Goal: Check status: Check status

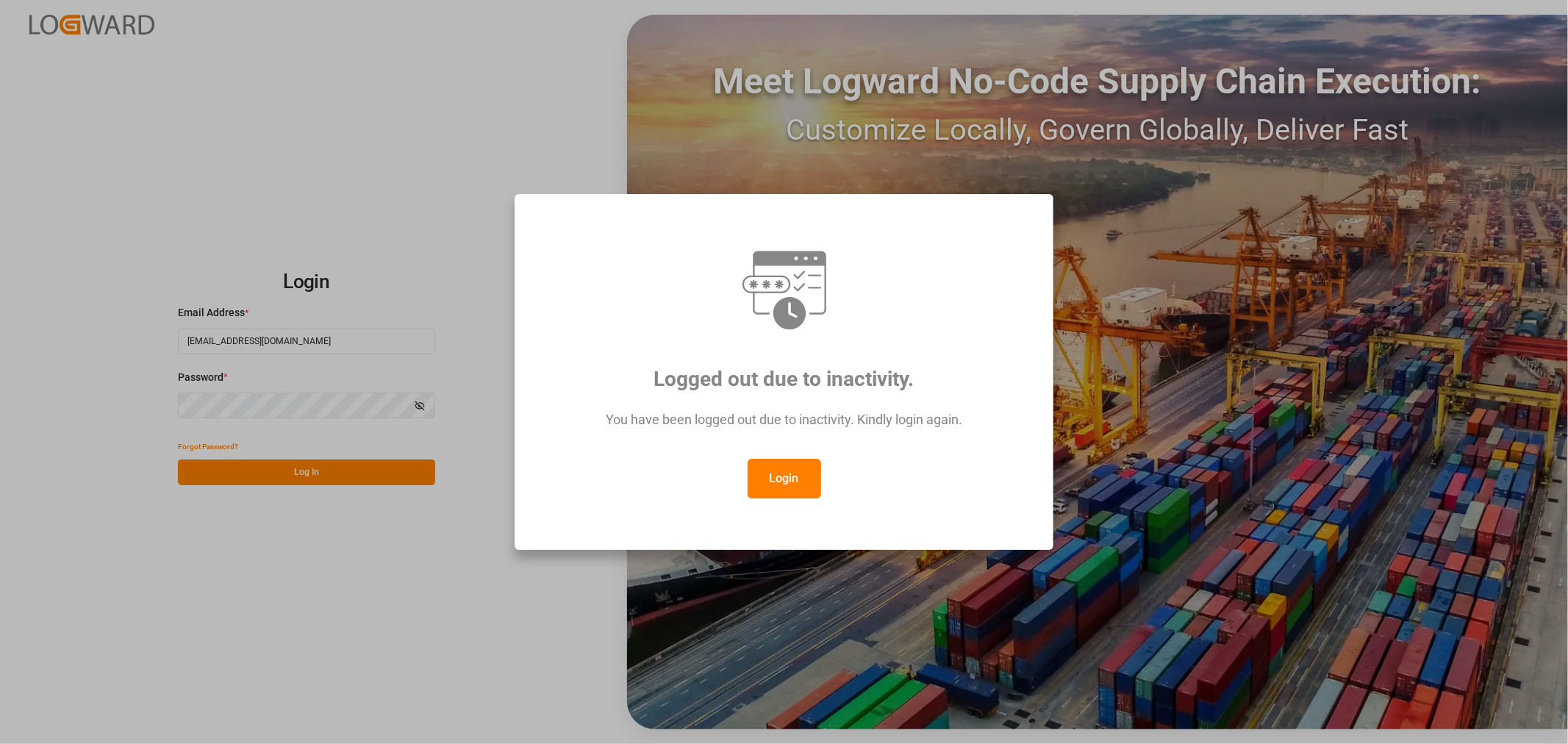
drag, startPoint x: 801, startPoint y: 456, endPoint x: 788, endPoint y: 453, distance: 13.3
click at [801, 458] on div "You have been logged out due to inactivity. Kindly login again." at bounding box center [784, 427] width 485 height 64
click at [769, 471] on button "Login" at bounding box center [784, 479] width 73 height 40
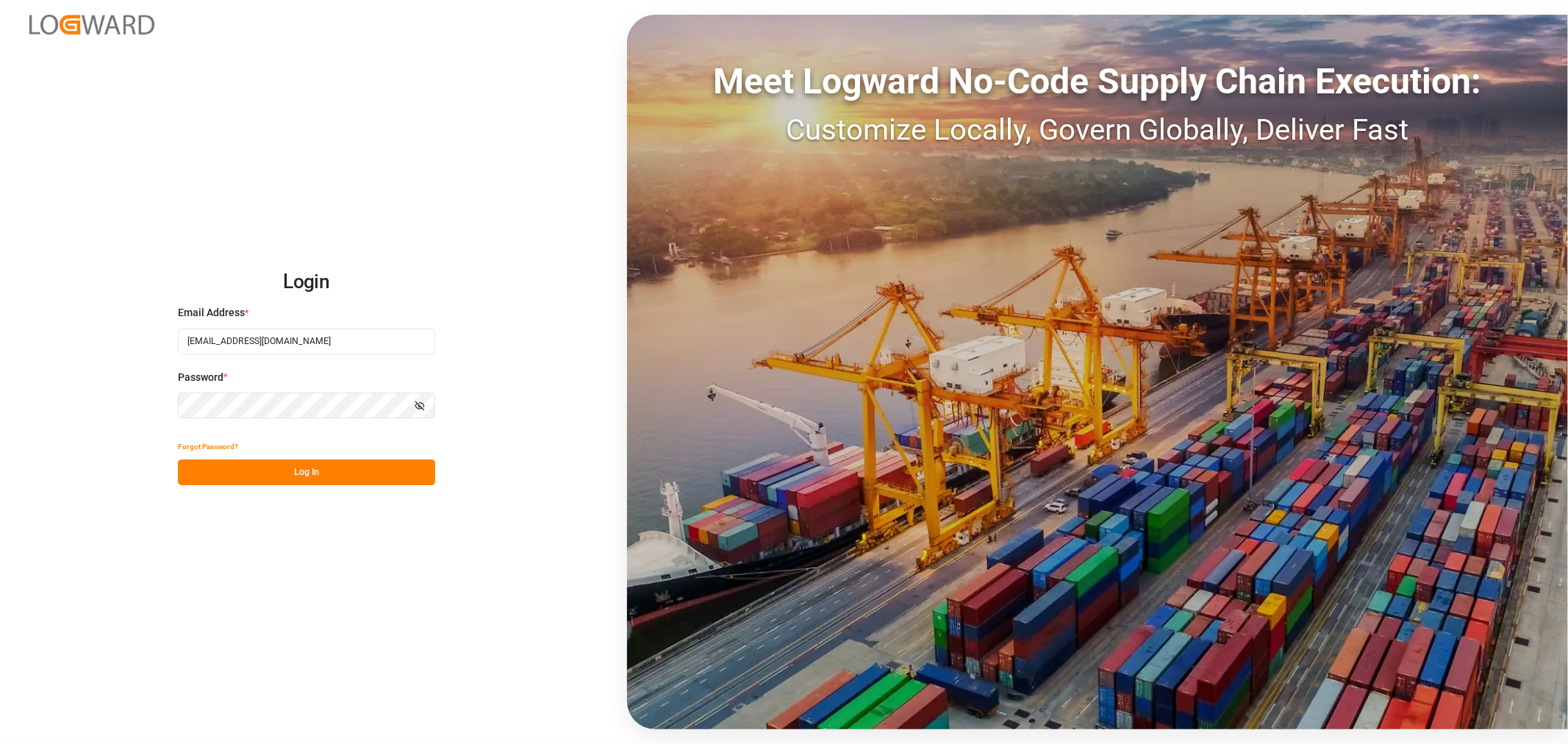
click at [257, 465] on button "Log In" at bounding box center [306, 473] width 257 height 26
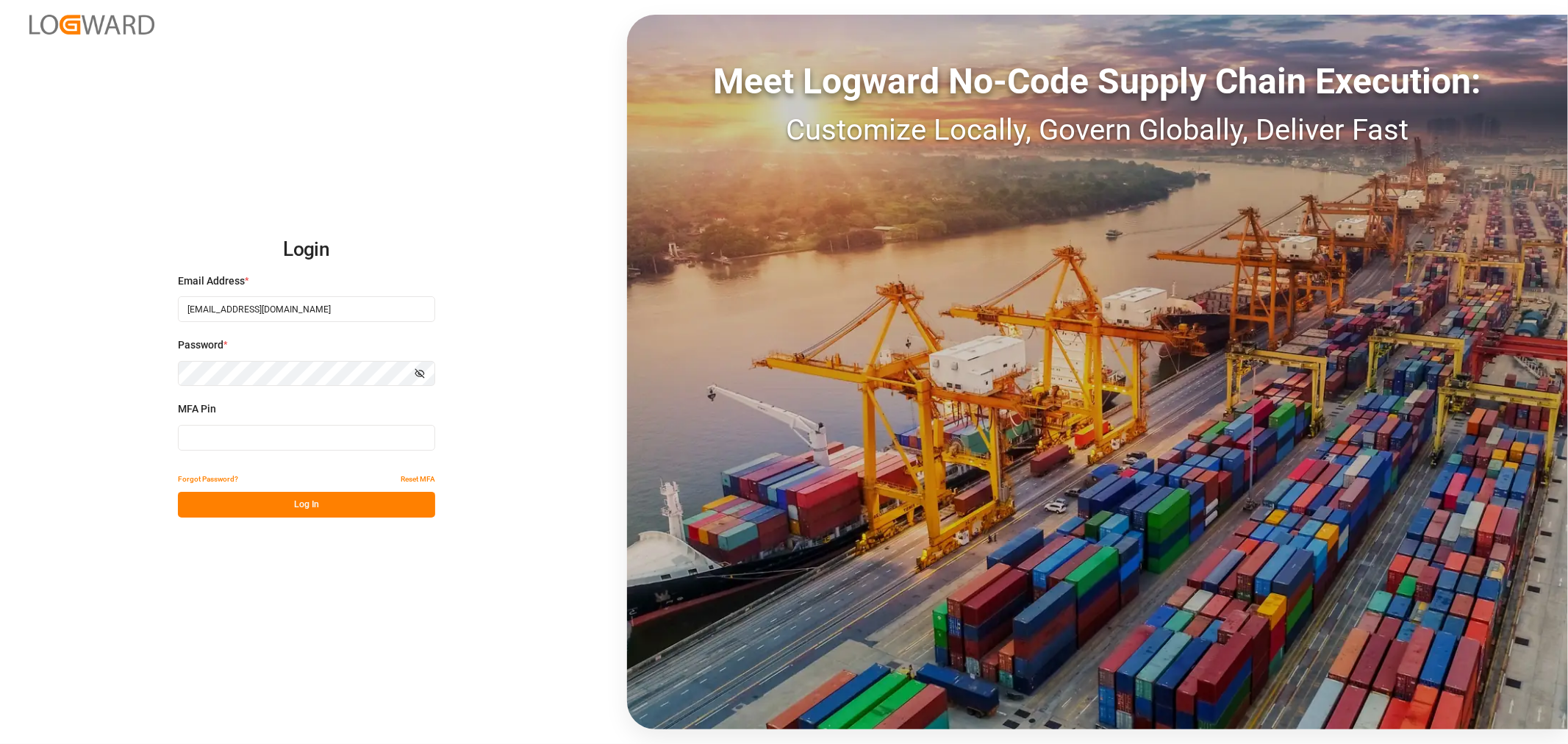
click at [247, 439] on input at bounding box center [306, 438] width 257 height 26
type input "509915"
click at [263, 509] on button "Log In" at bounding box center [306, 505] width 257 height 26
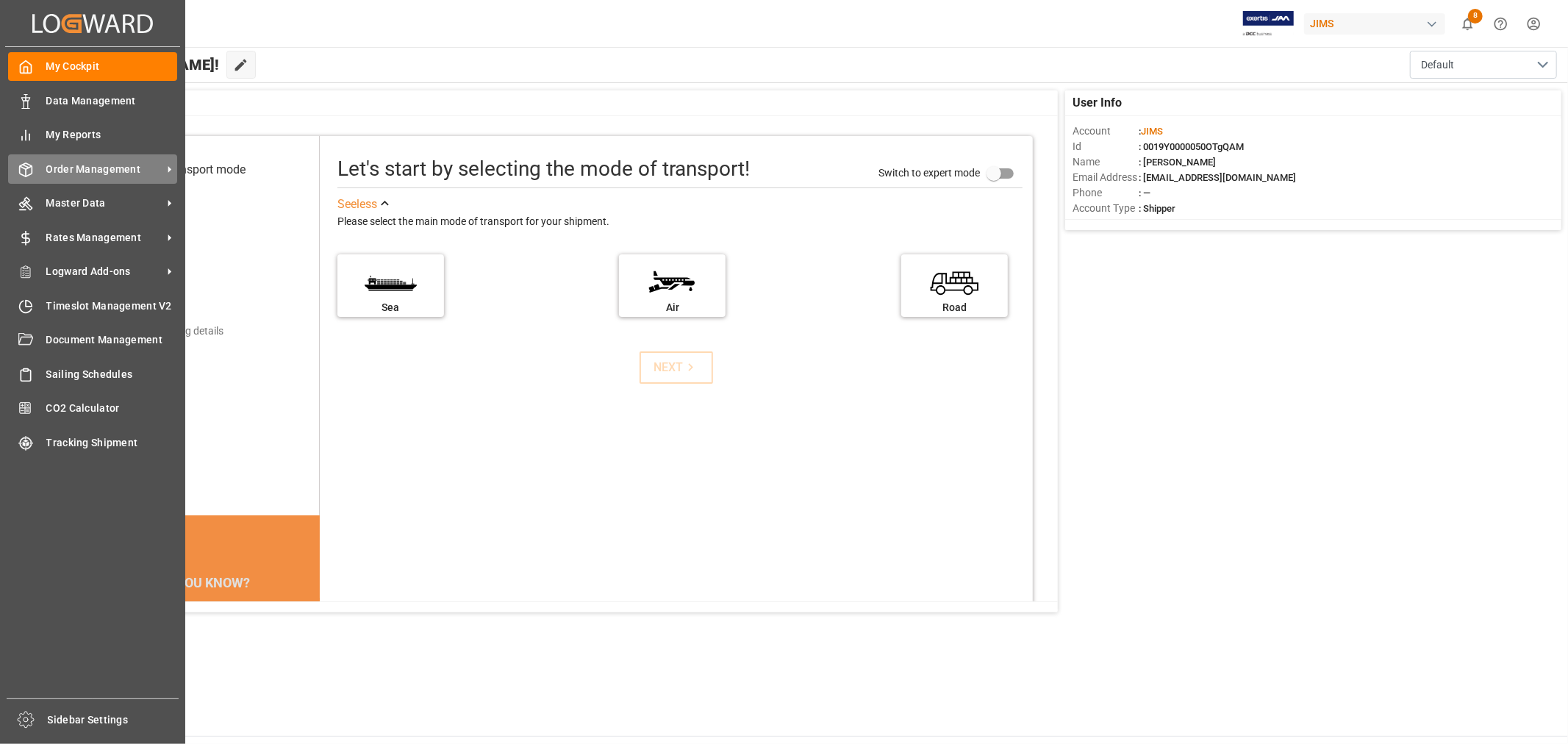
click at [37, 170] on div "Order Management Order Management" at bounding box center [92, 169] width 169 height 29
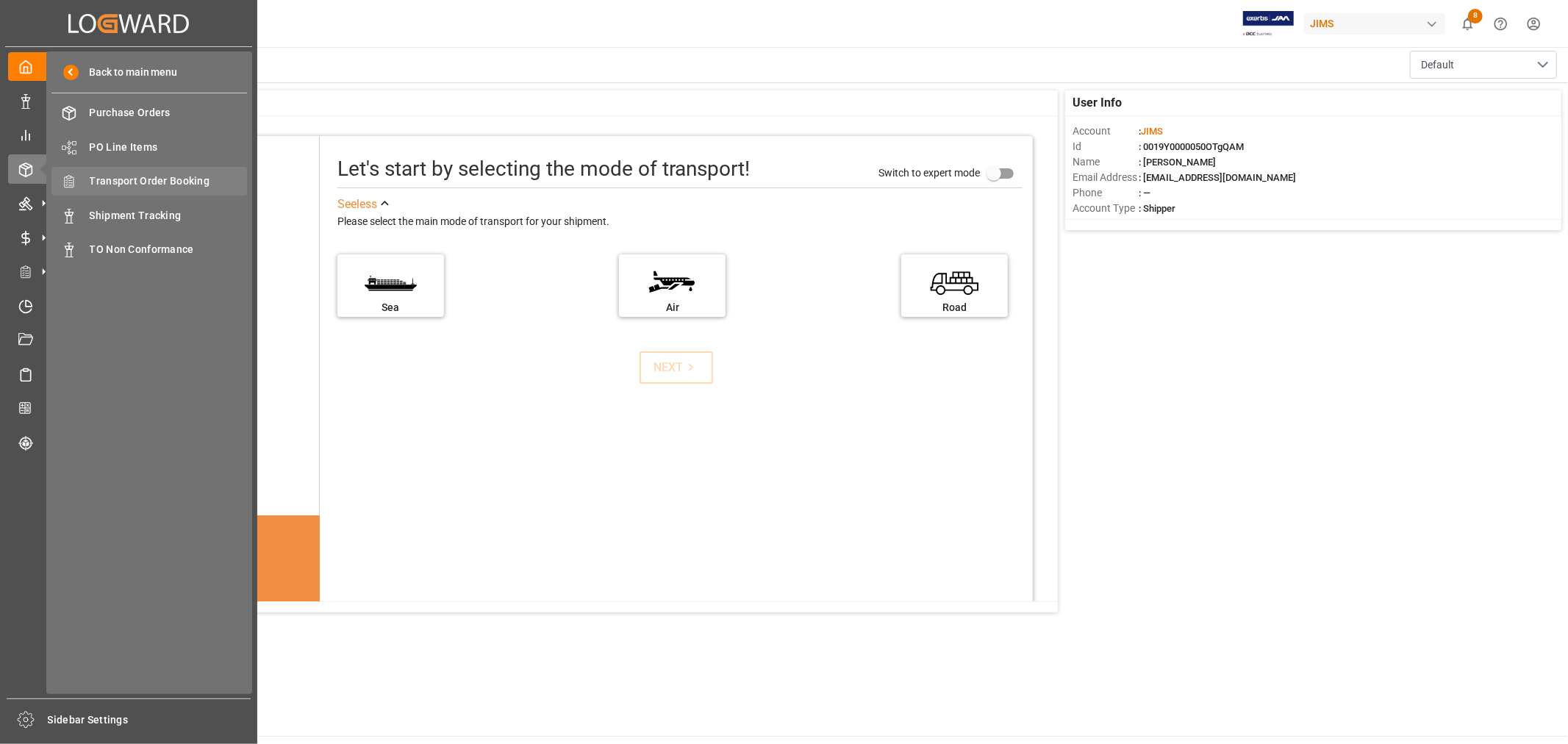
click at [150, 179] on span "Transport Order Booking" at bounding box center [168, 181] width 158 height 15
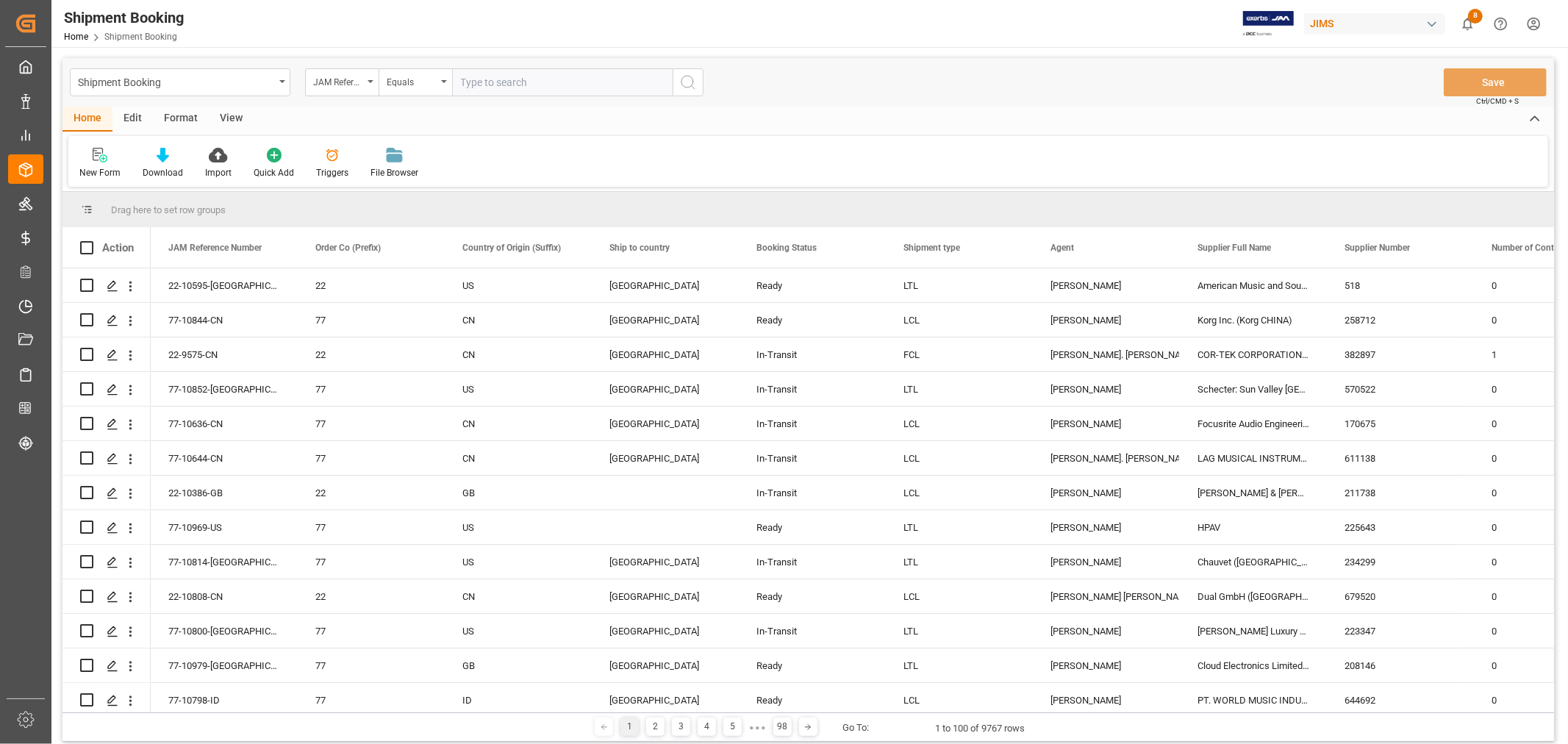
click at [482, 89] on input "text" at bounding box center [562, 82] width 221 height 28
type input "77-9589-cn"
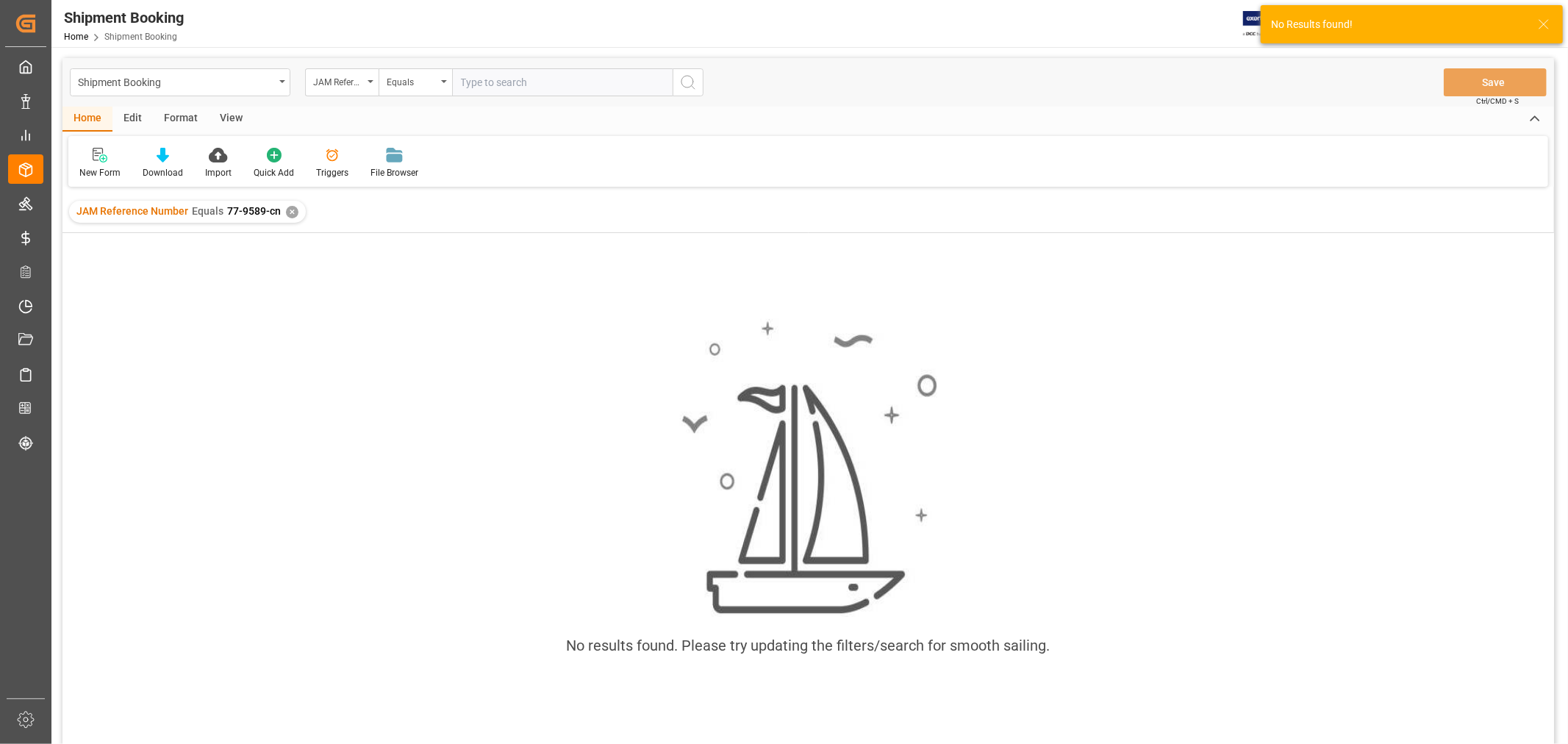
click at [292, 209] on div "✕" at bounding box center [292, 212] width 12 height 12
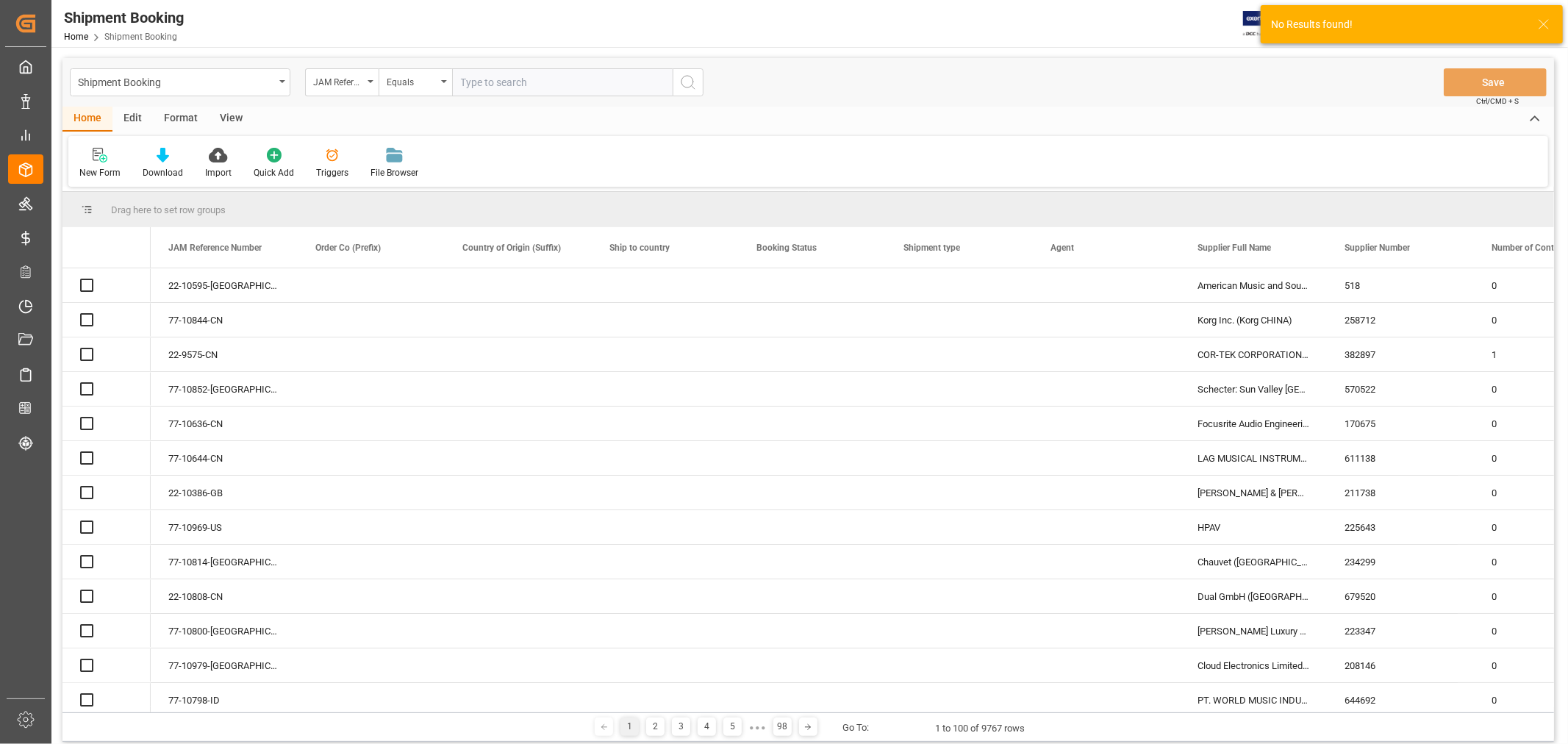
click at [522, 72] on input "text" at bounding box center [562, 82] width 221 height 28
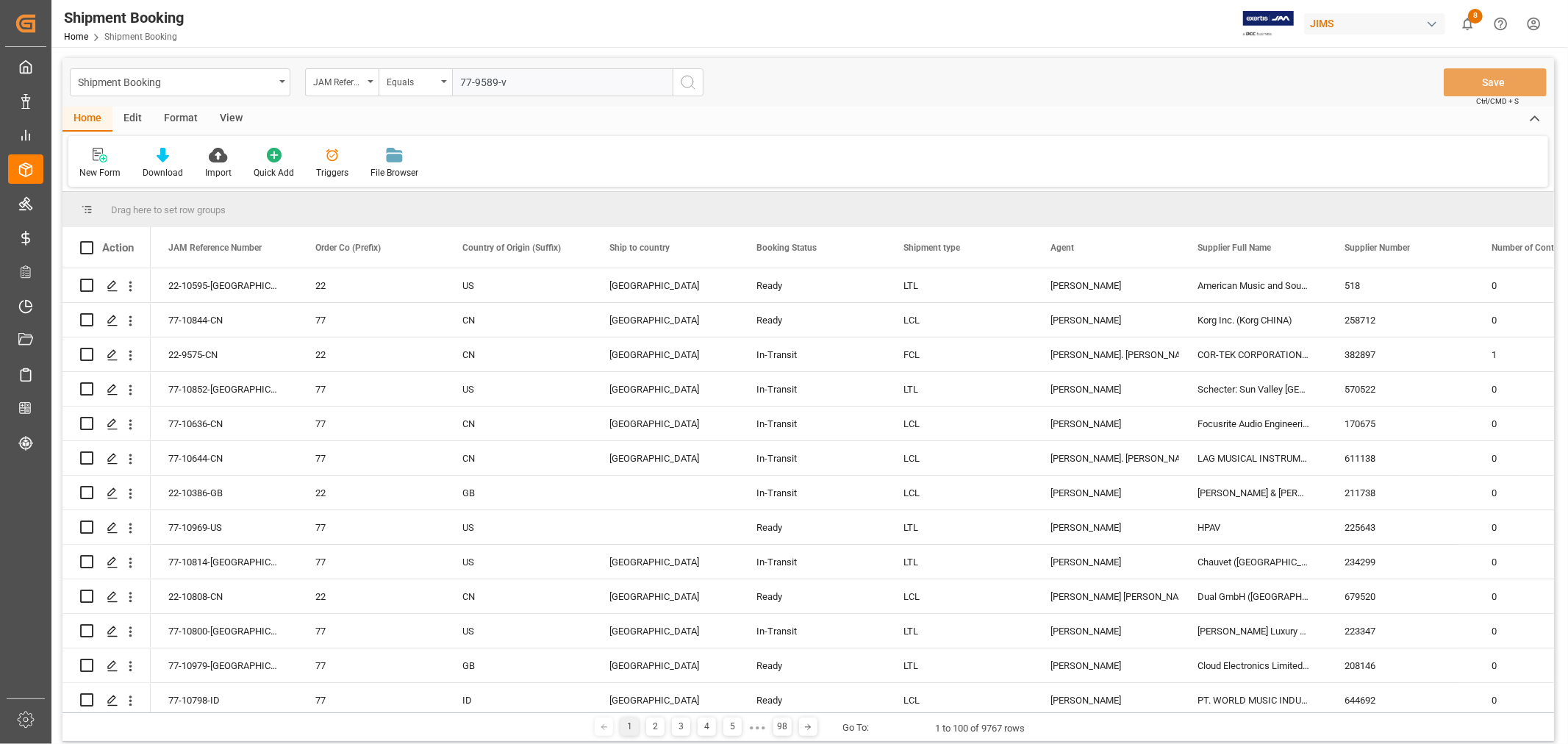
type input "77-9589-vn"
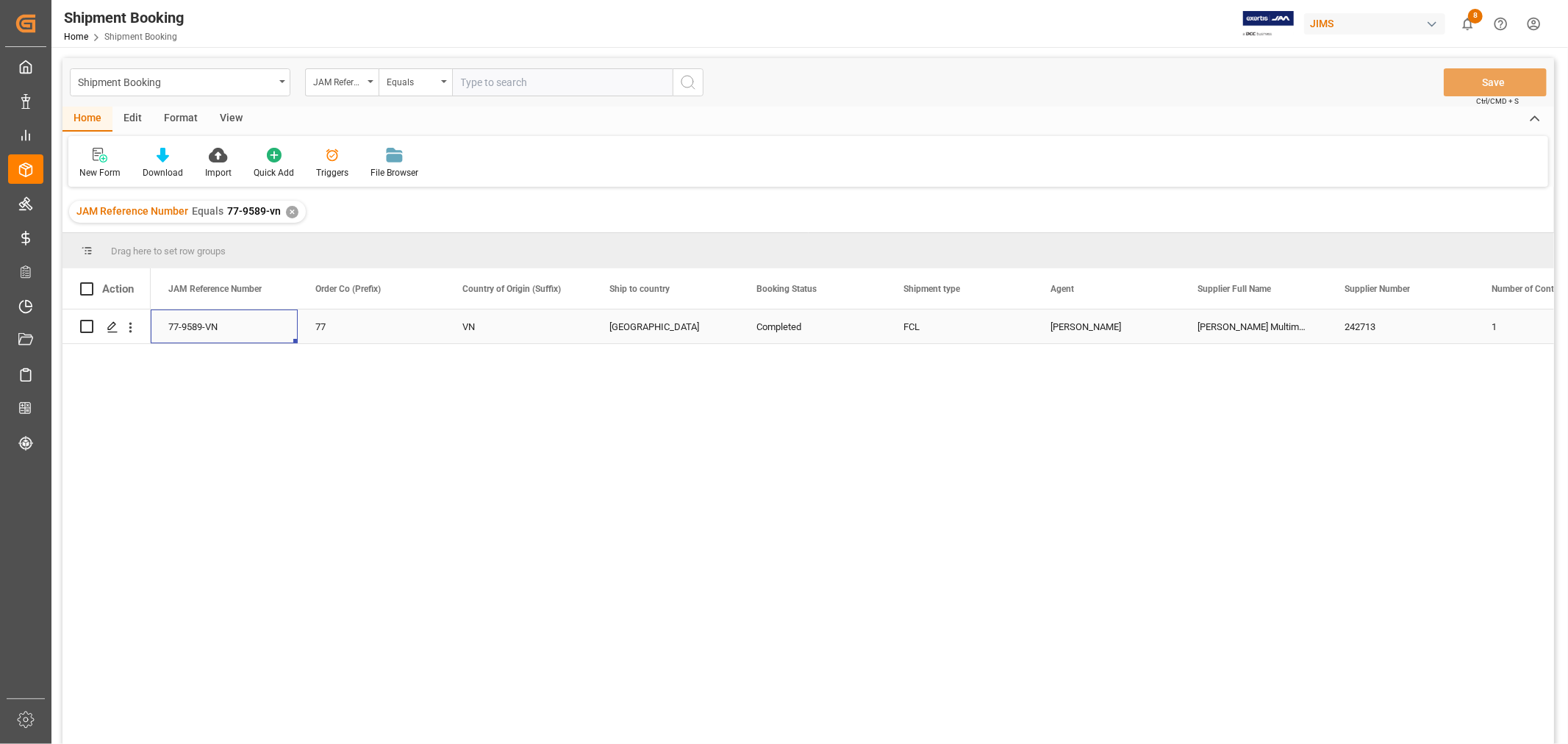
click at [199, 325] on div "77-9589-VN" at bounding box center [224, 326] width 147 height 34
click at [107, 325] on icon "Press SPACE to select this row." at bounding box center [112, 327] width 11 height 11
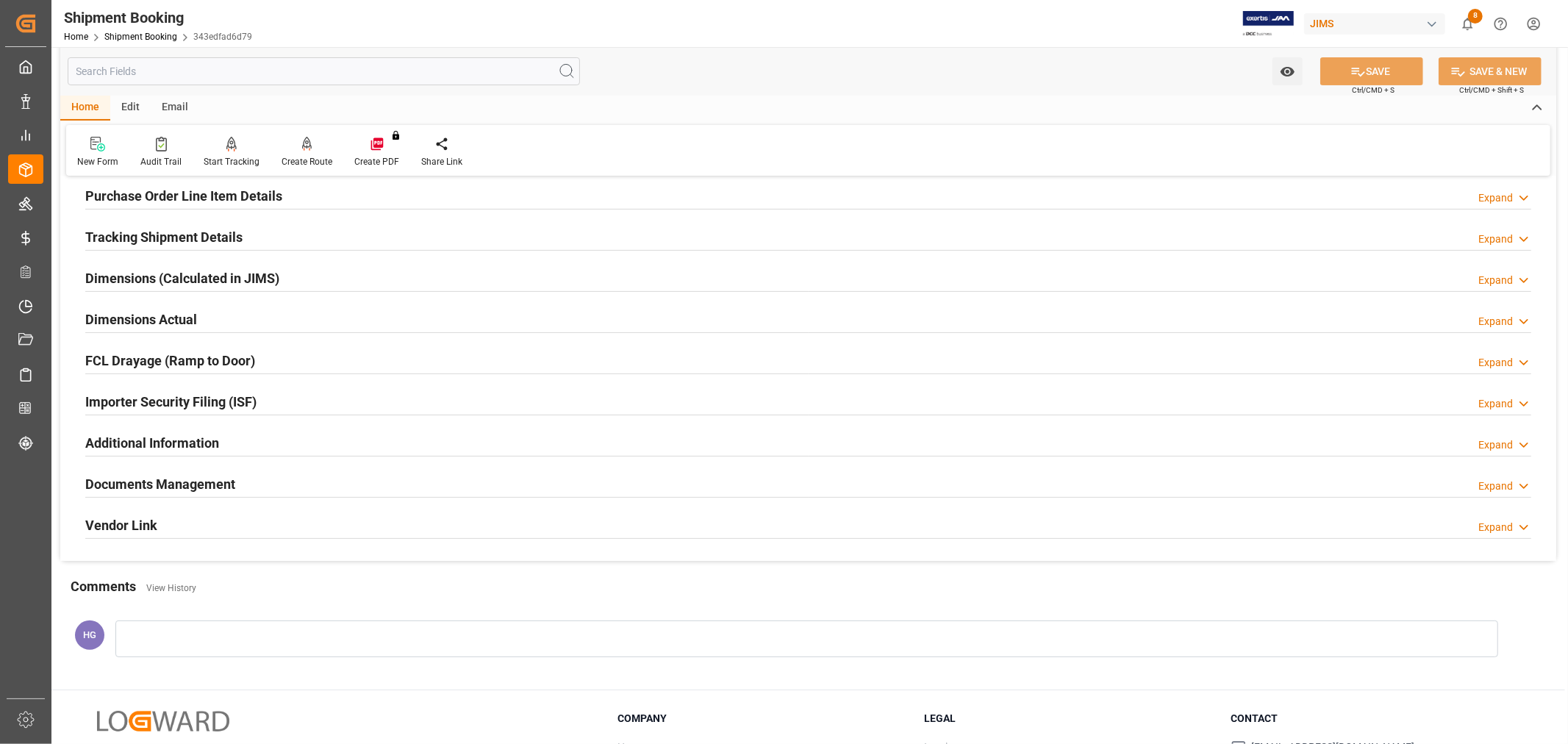
scroll to position [326, 0]
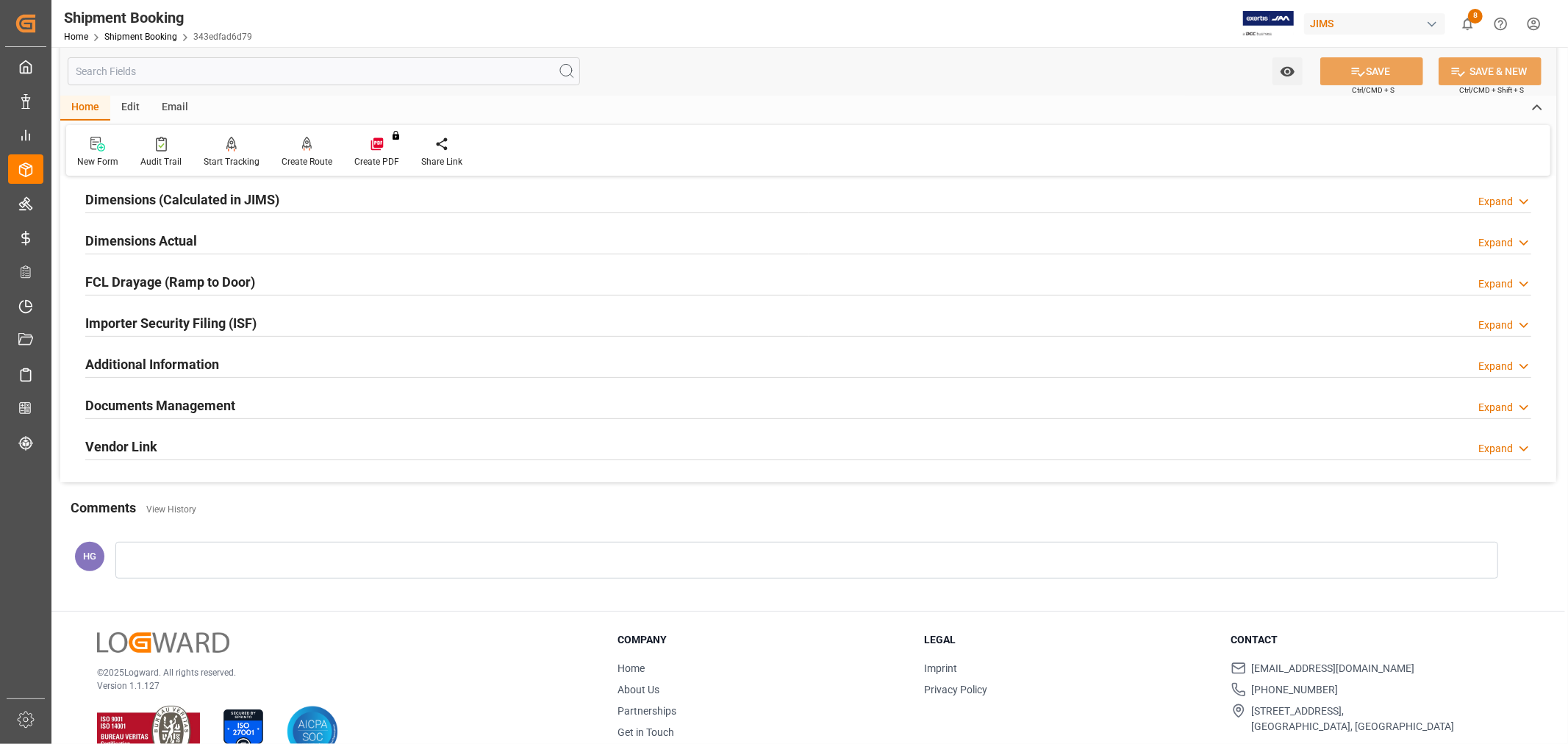
click at [200, 406] on h2 "Documents Management" at bounding box center [160, 406] width 150 height 20
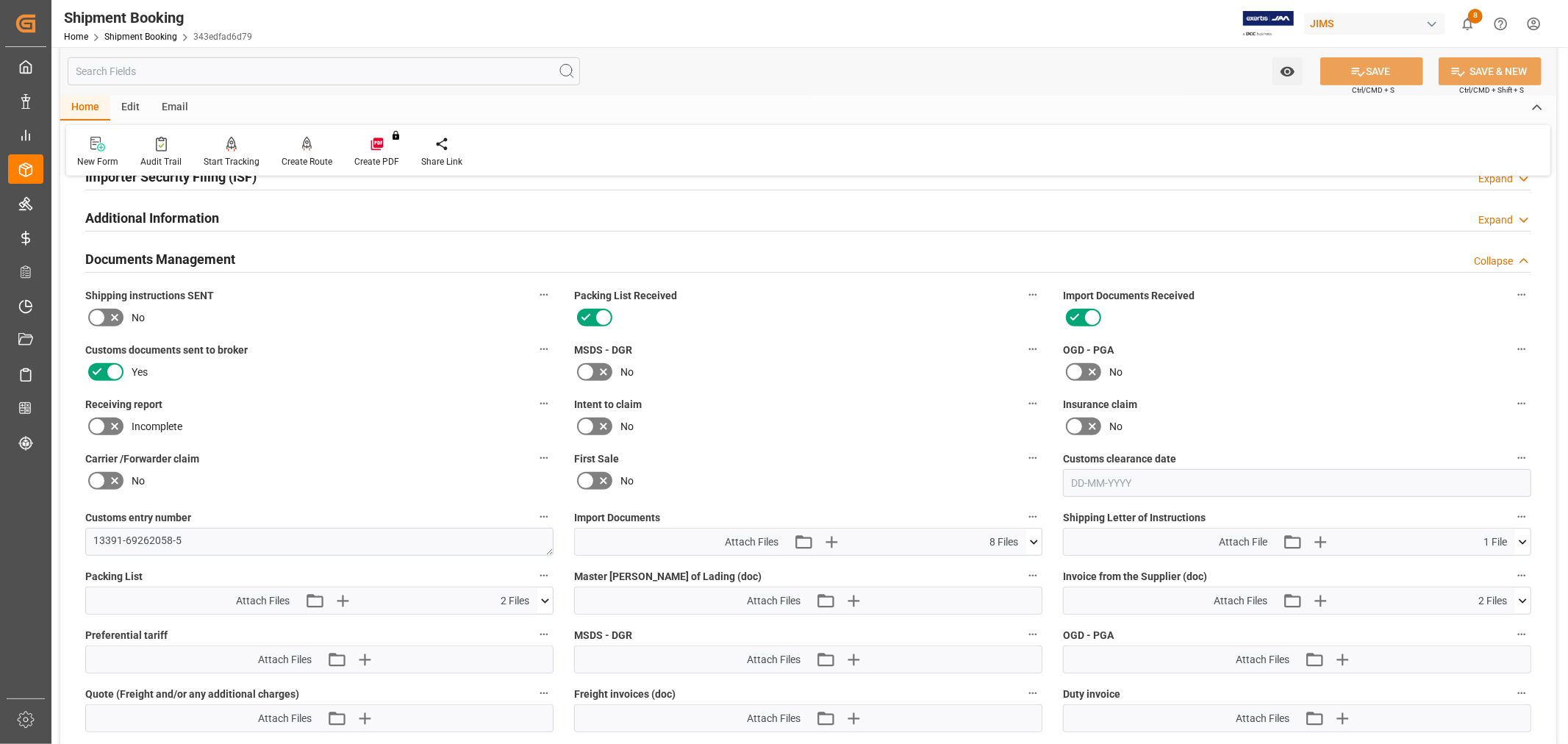
scroll to position [736, 0]
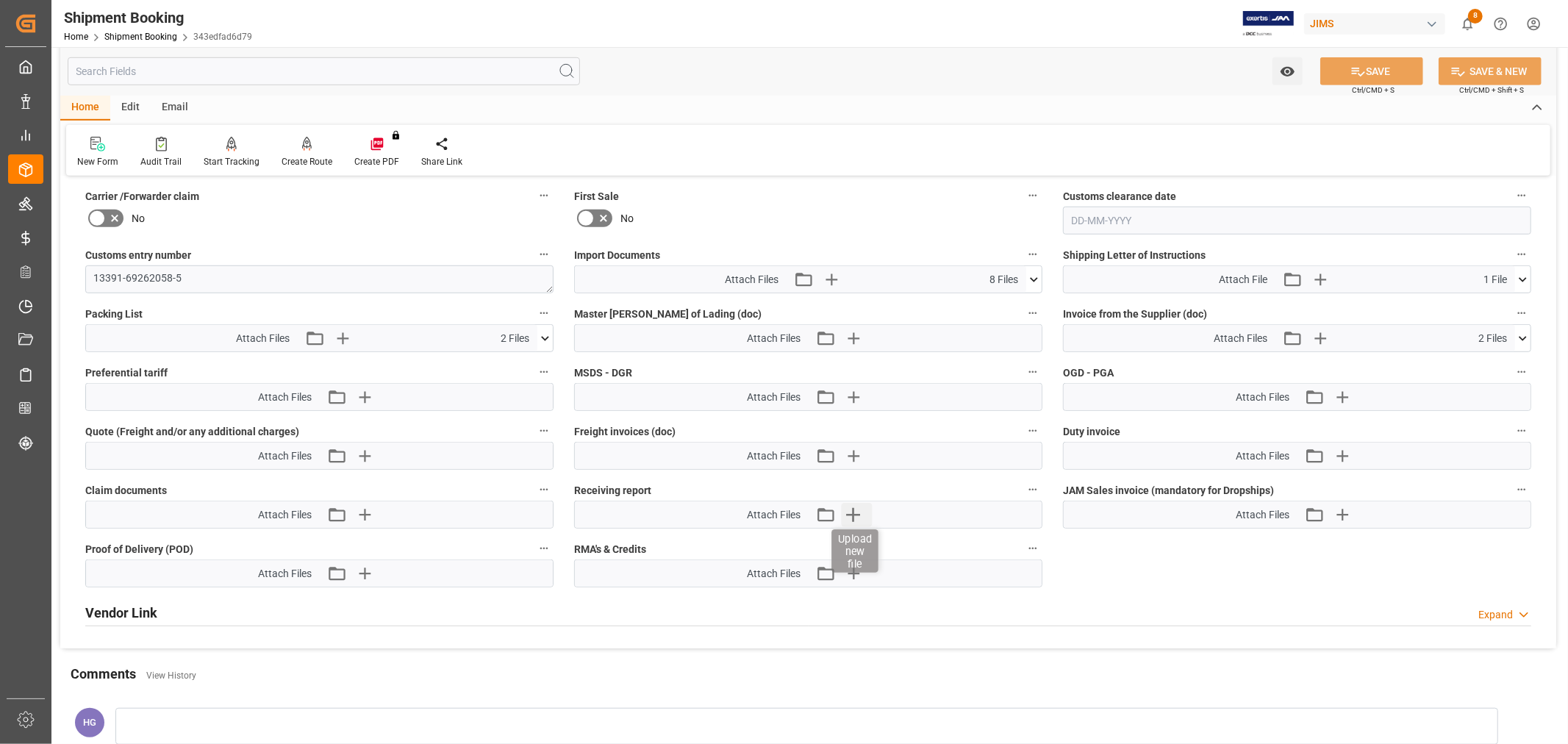
click at [853, 513] on icon "button" at bounding box center [853, 515] width 14 height 14
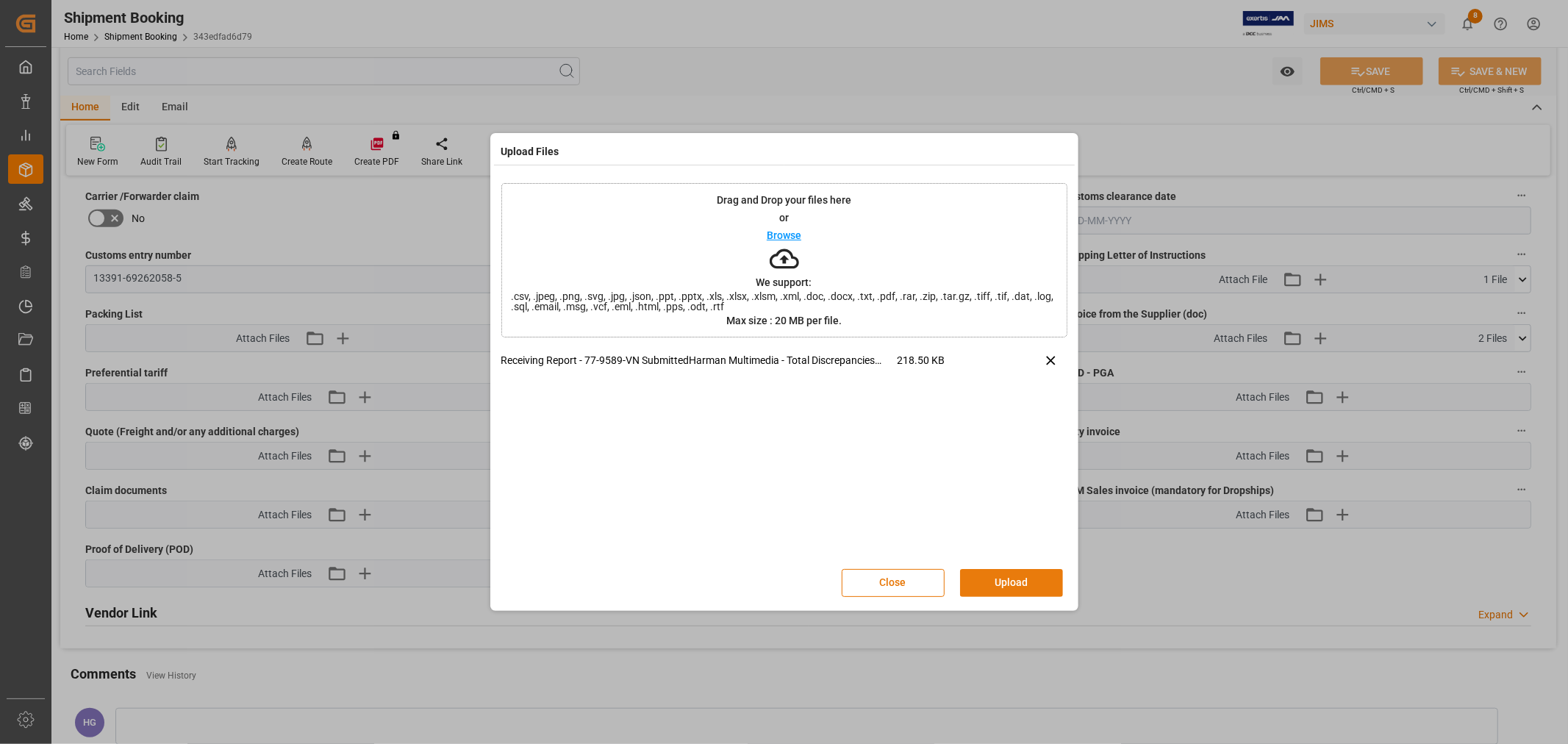
click at [1004, 578] on button "Upload" at bounding box center [1011, 583] width 103 height 28
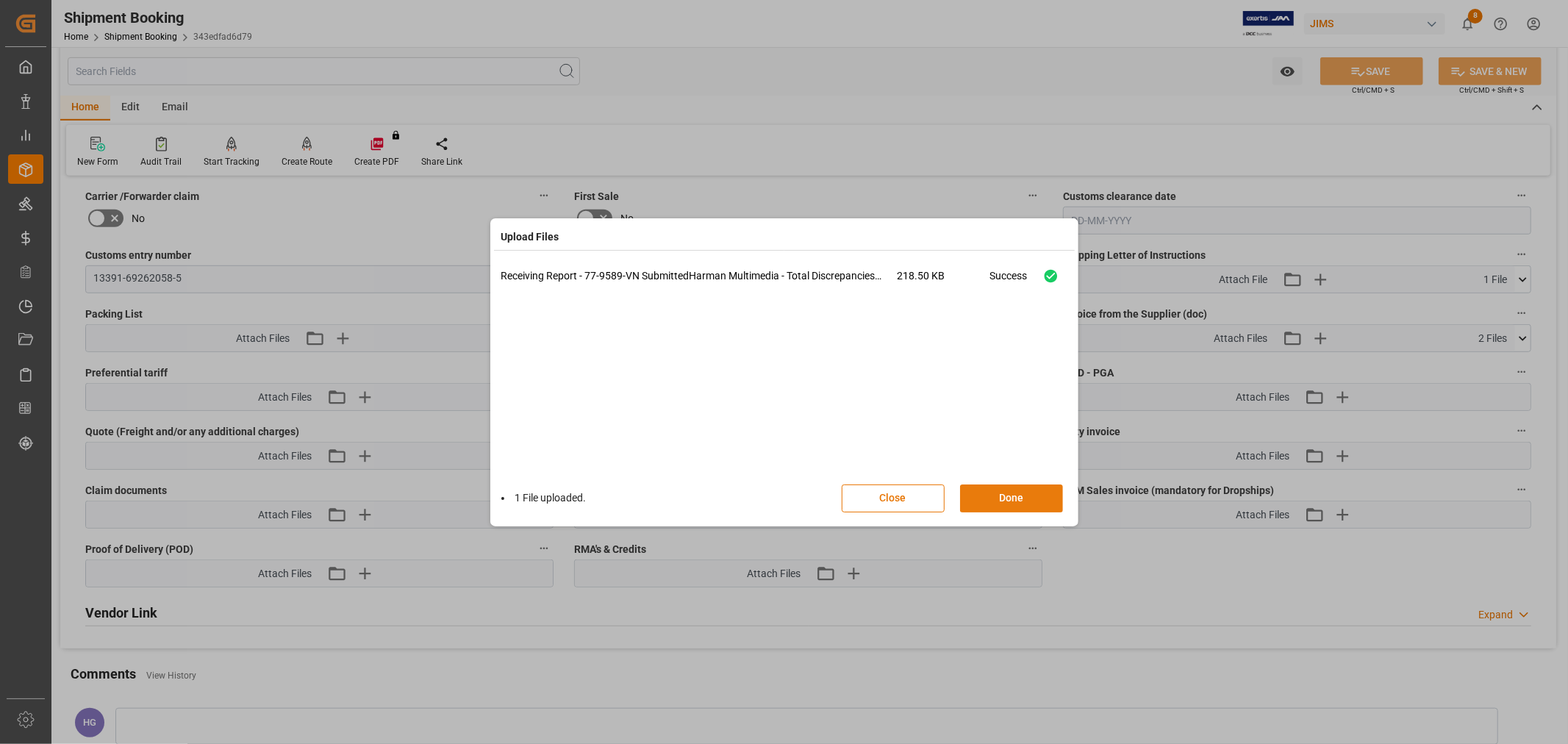
click at [987, 498] on button "Done" at bounding box center [1011, 499] width 103 height 28
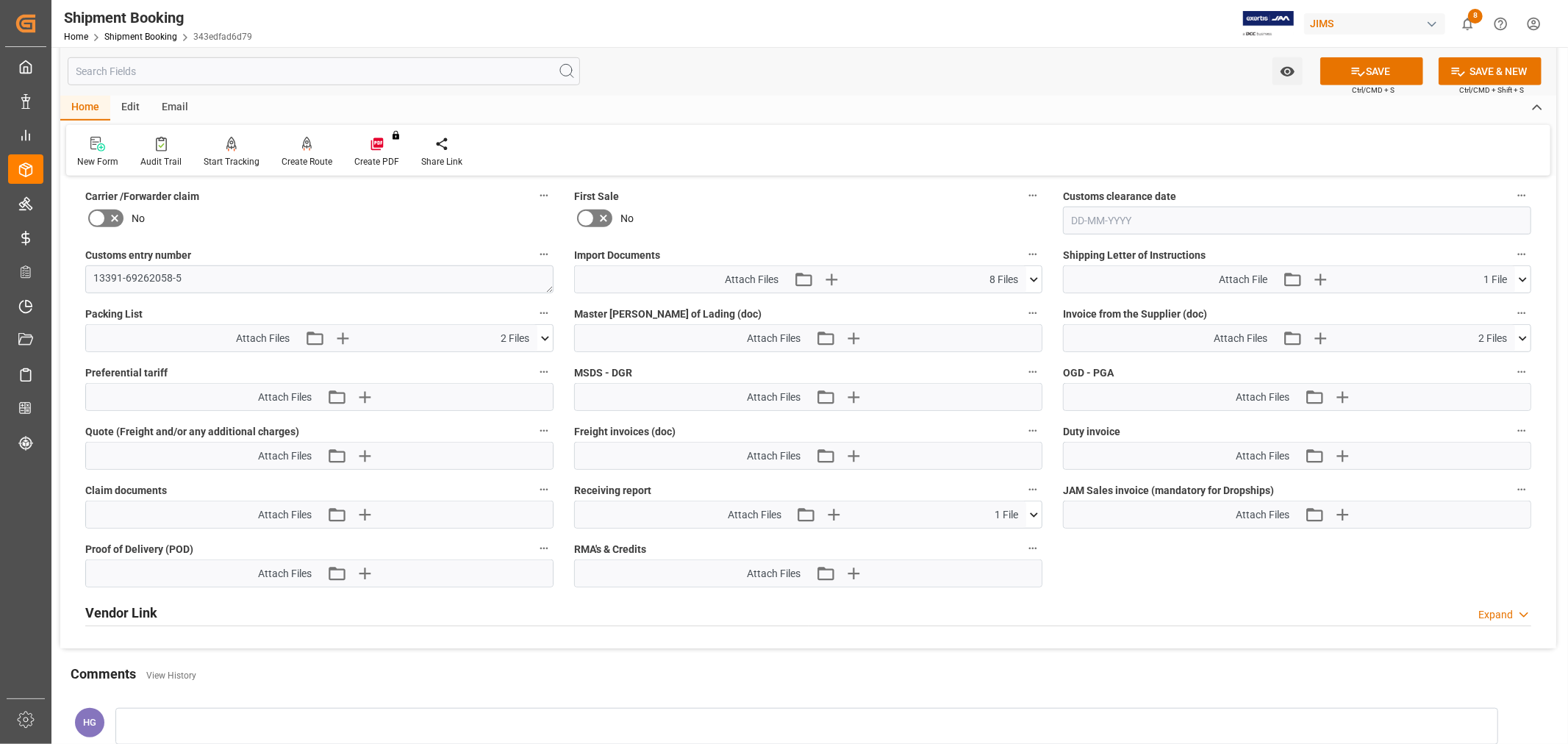
scroll to position [653, 0]
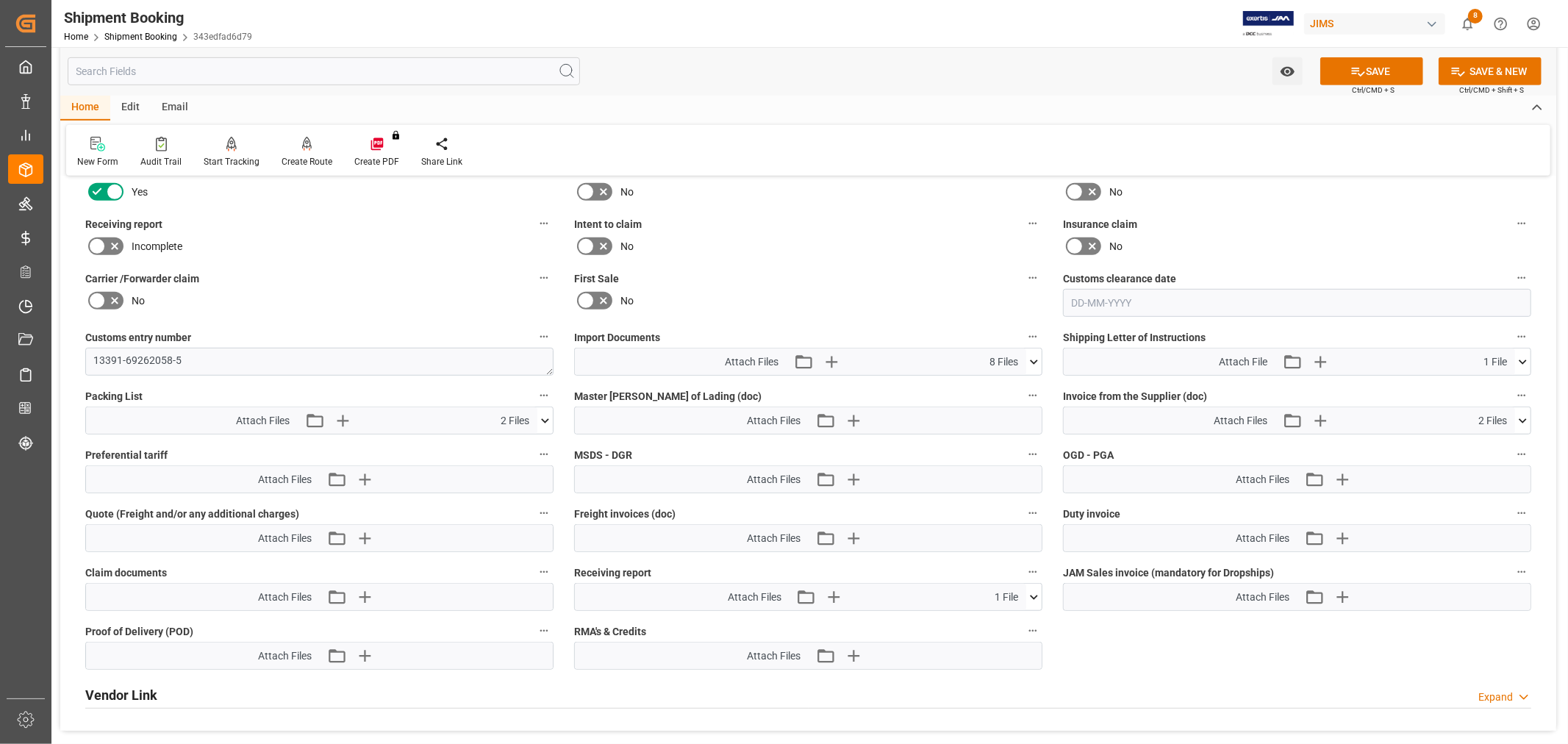
click at [91, 247] on icon at bounding box center [97, 246] width 18 height 18
click at [0, 0] on input "checkbox" at bounding box center [0, 0] width 0 height 0
click at [1350, 70] on icon at bounding box center [1358, 72] width 15 height 15
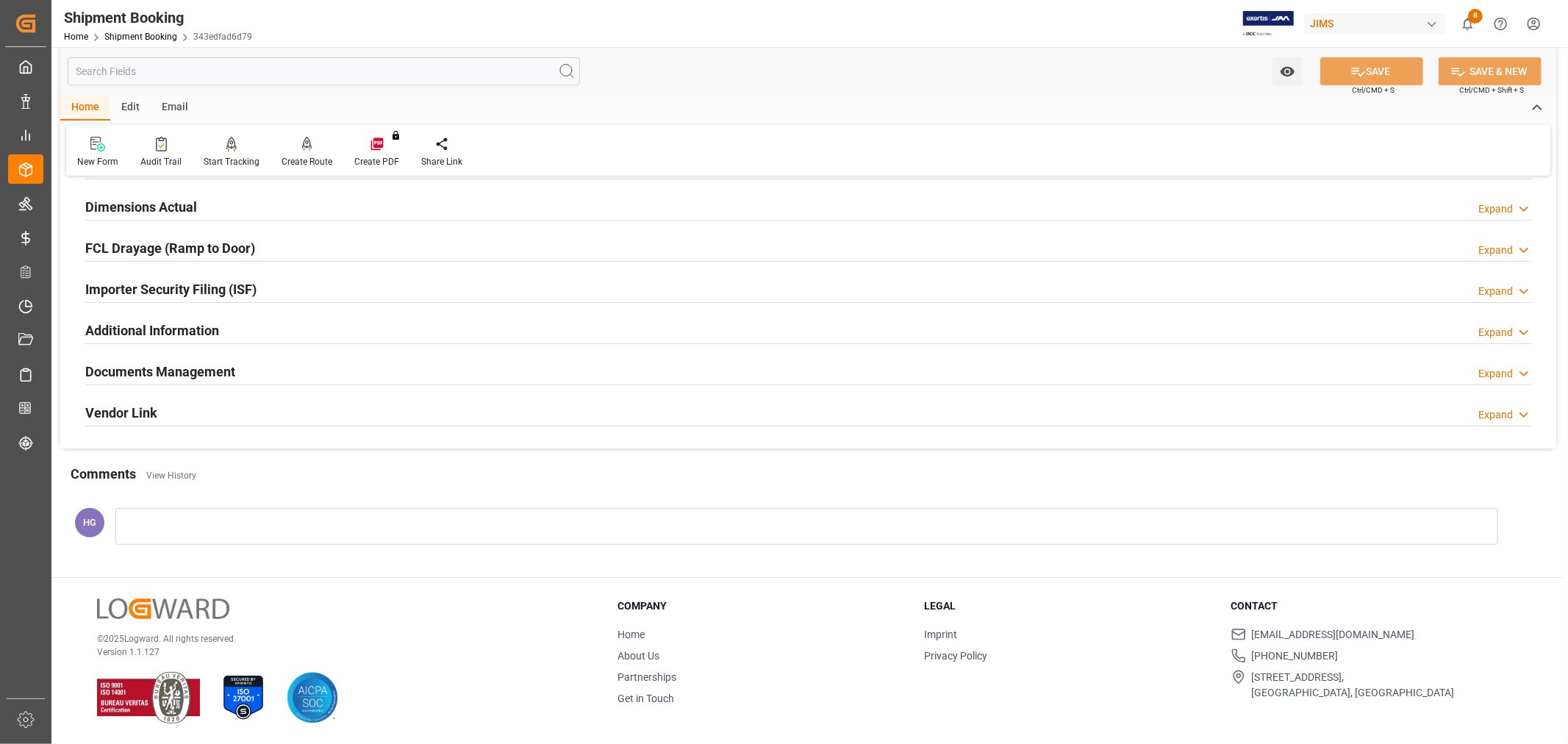
scroll to position [361, 0]
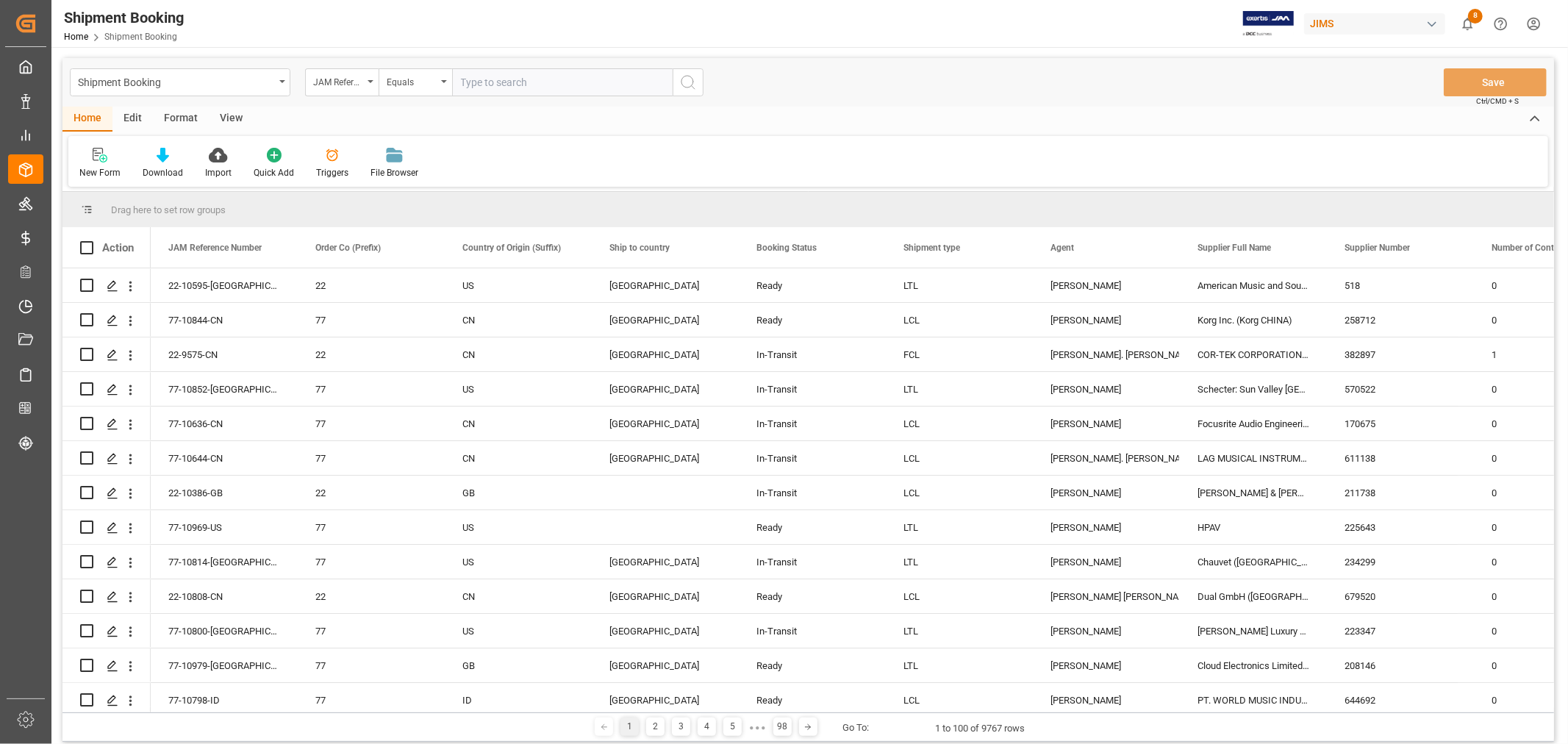
click at [483, 81] on input "text" at bounding box center [562, 82] width 221 height 28
paste input "77-9589-VN"
type input "77-9589-VN"
click at [695, 82] on icon "search button" at bounding box center [688, 82] width 18 height 18
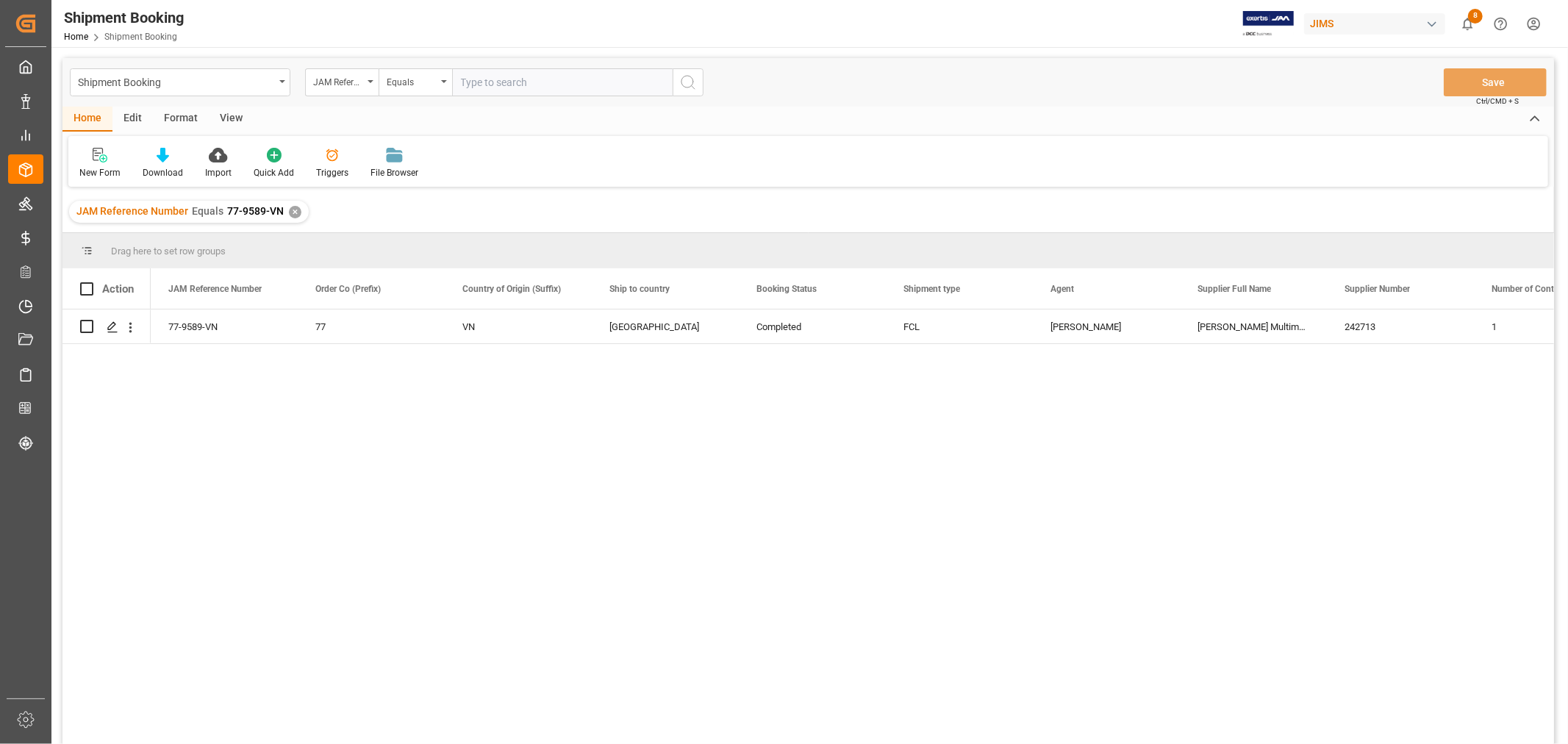
click at [229, 116] on div "View" at bounding box center [231, 119] width 45 height 25
click at [96, 165] on div "Default" at bounding box center [94, 163] width 50 height 32
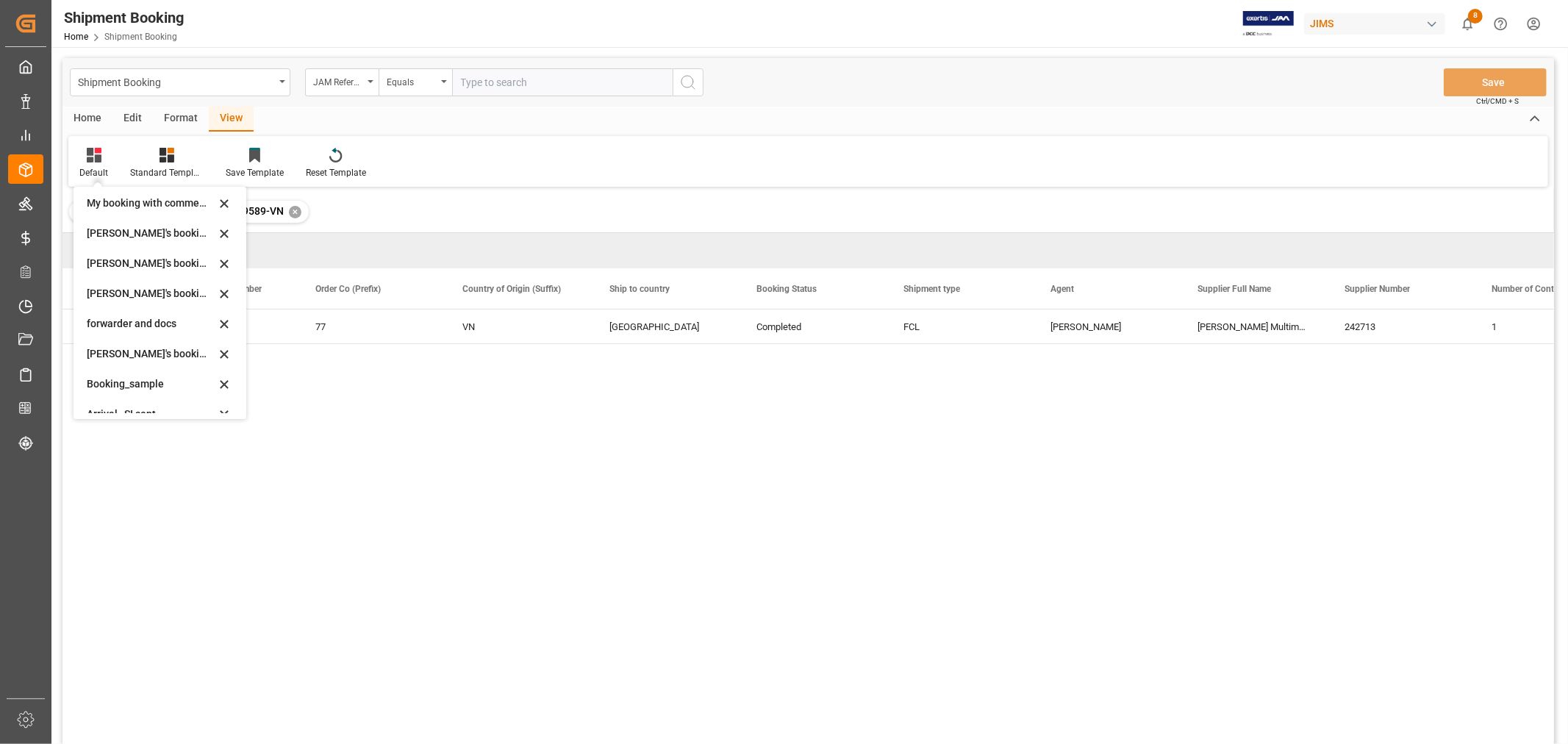
scroll to position [141, 0]
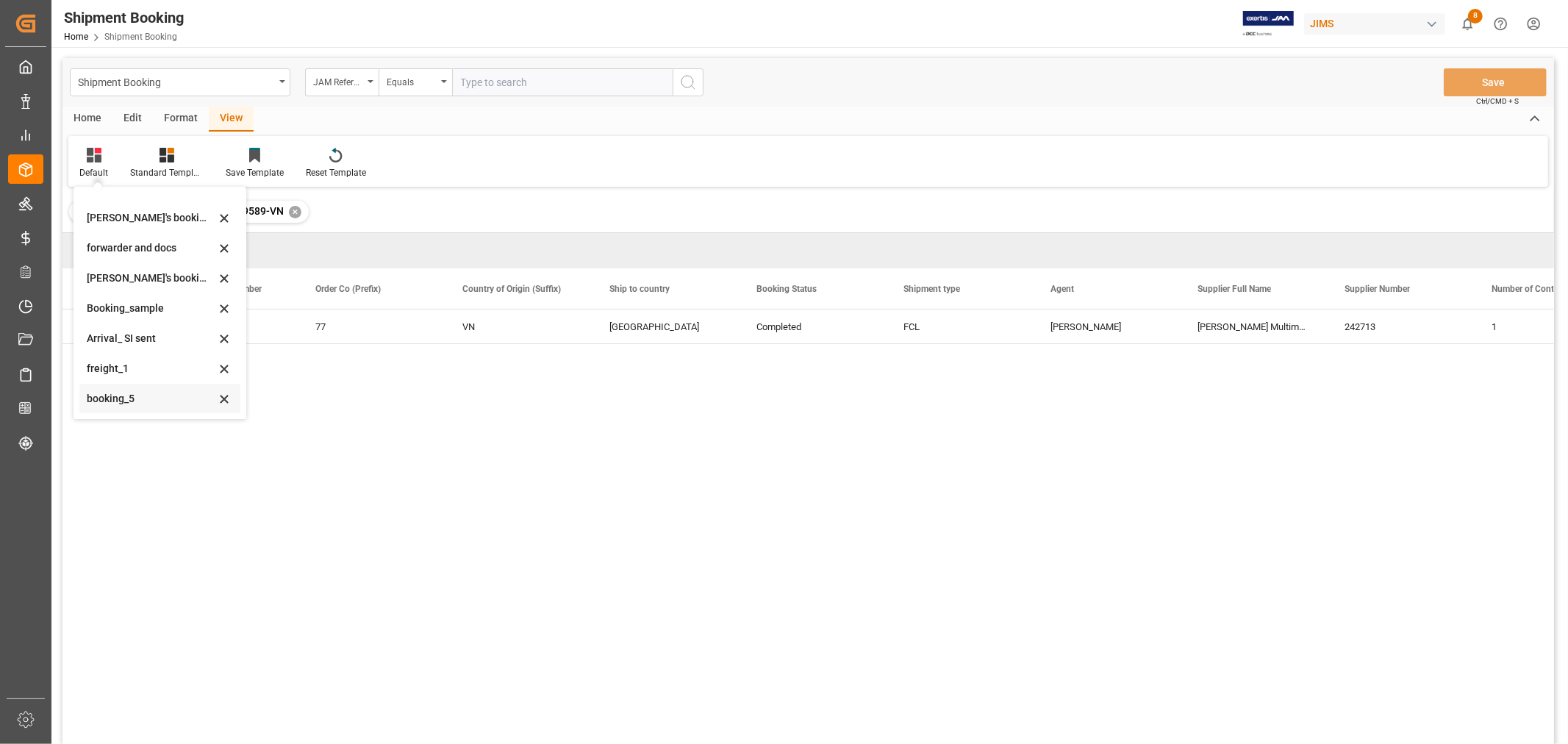
click at [137, 399] on div "booking_5" at bounding box center [151, 399] width 128 height 15
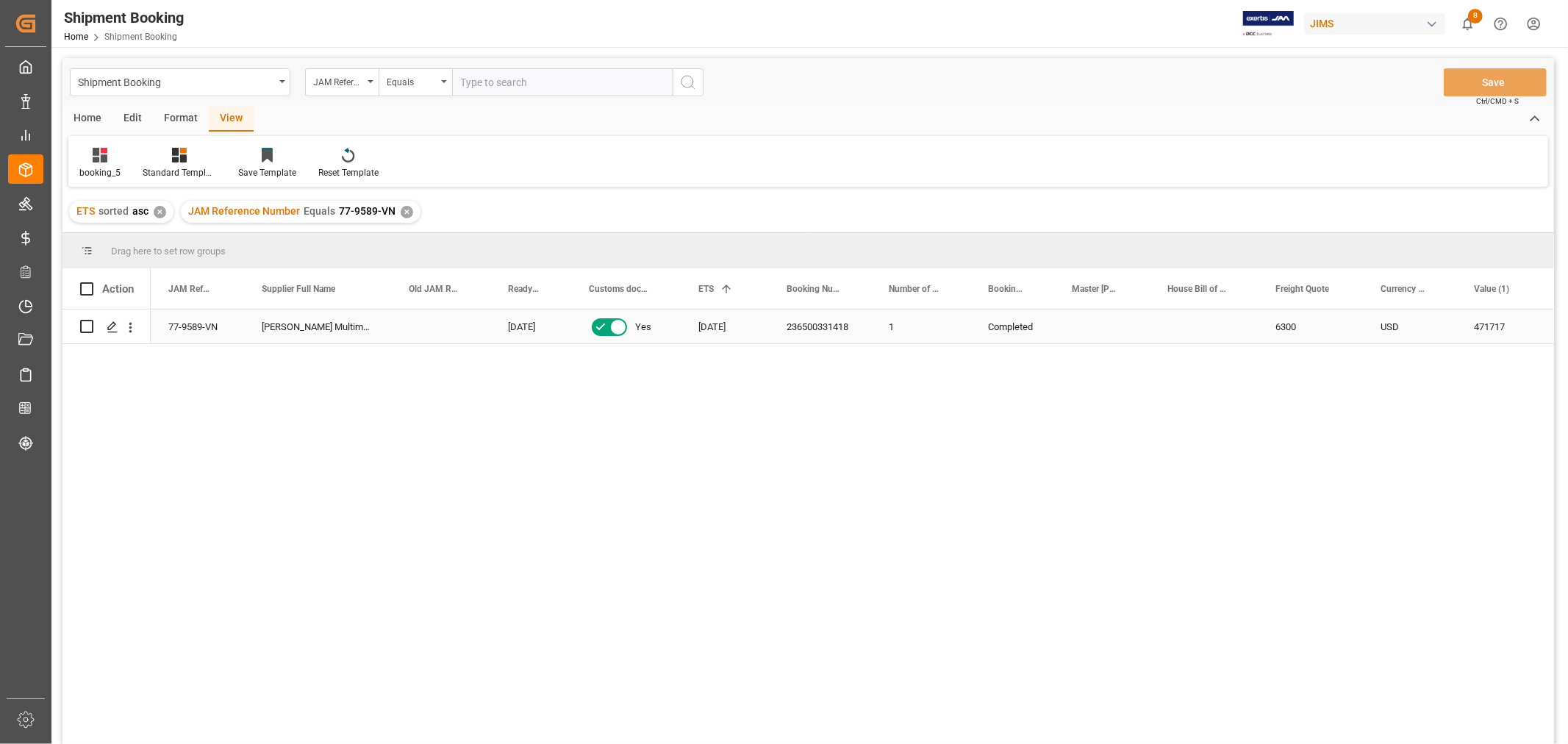
click at [1438, 327] on div "USD" at bounding box center [1409, 326] width 93 height 34
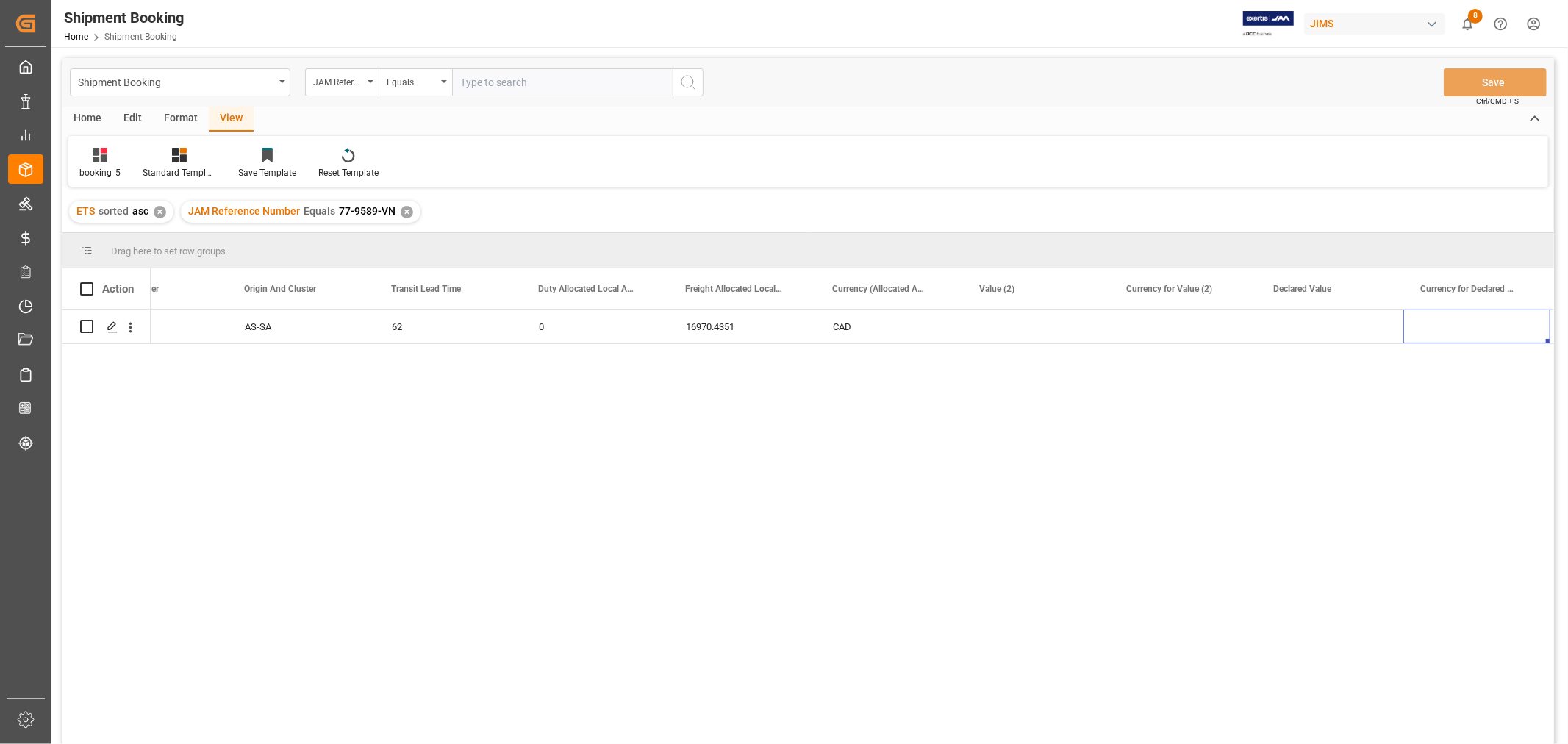
click at [218, 116] on div "View" at bounding box center [231, 119] width 45 height 25
click at [182, 82] on div "Shipment Booking" at bounding box center [176, 81] width 196 height 18
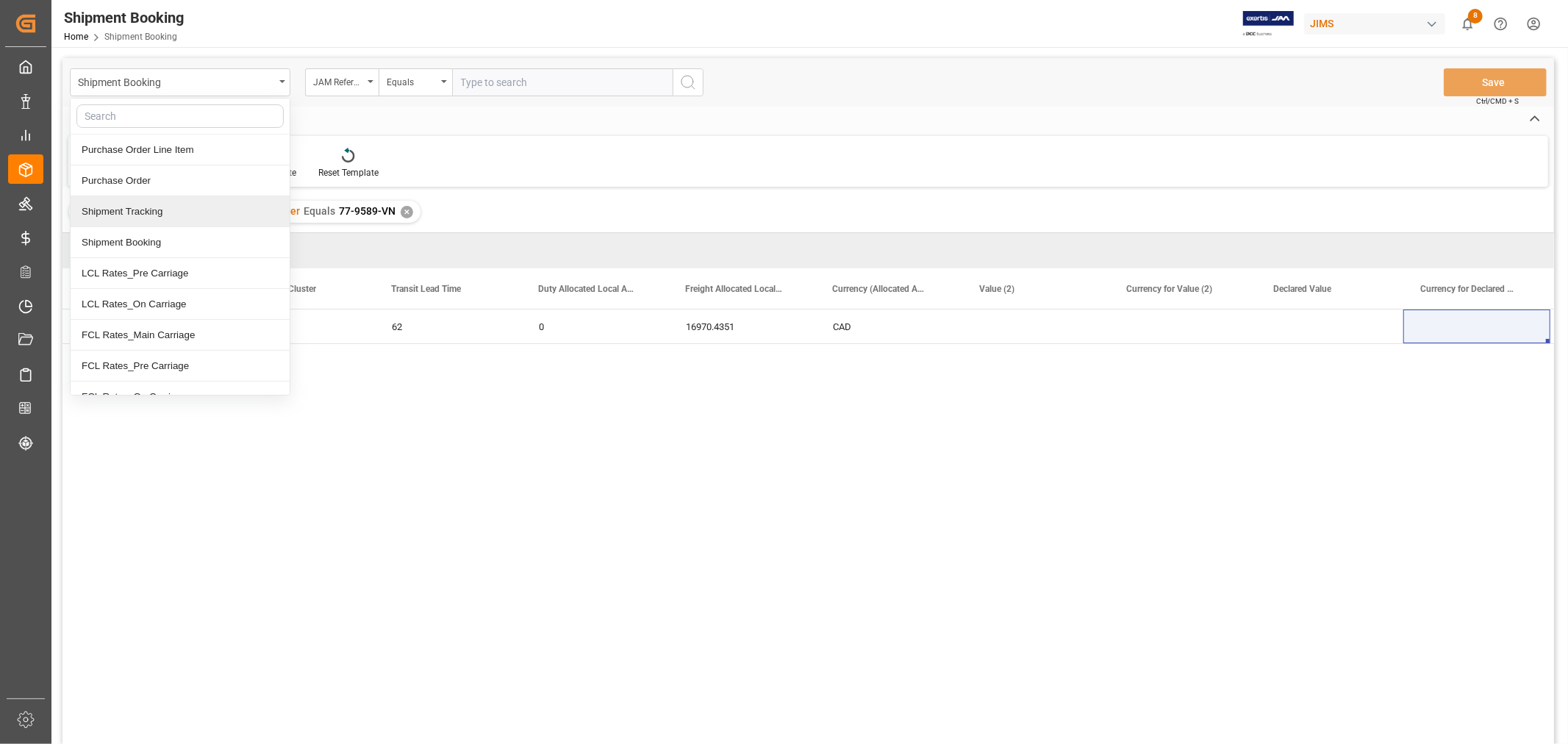
click at [141, 212] on div "Shipment Tracking" at bounding box center [179, 212] width 219 height 31
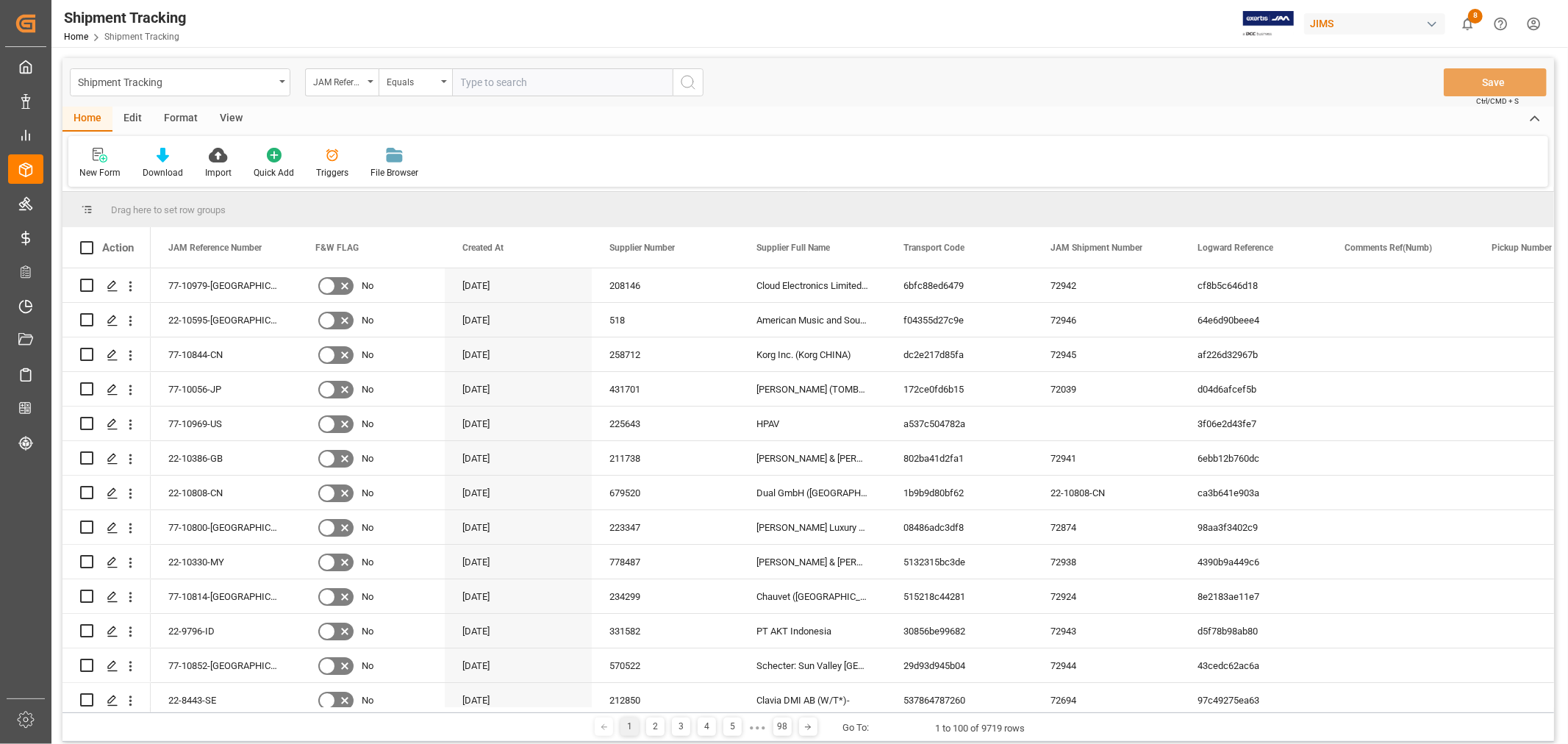
click at [508, 71] on input "text" at bounding box center [562, 82] width 221 height 28
paste input "77-9589-VN"
type input "77-9589-VN"
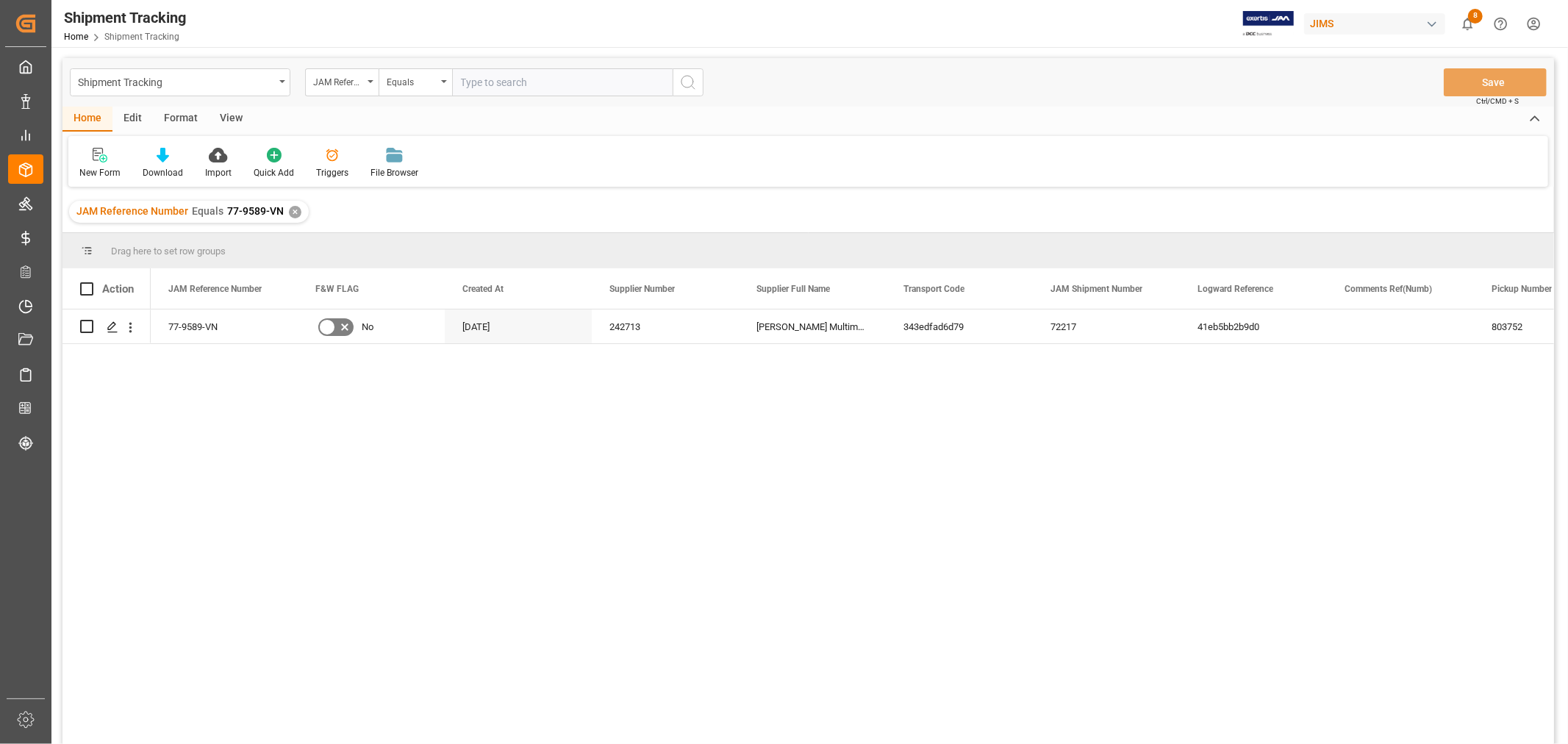
click at [221, 123] on div "View" at bounding box center [231, 119] width 45 height 25
click at [97, 167] on div "Default" at bounding box center [94, 173] width 29 height 13
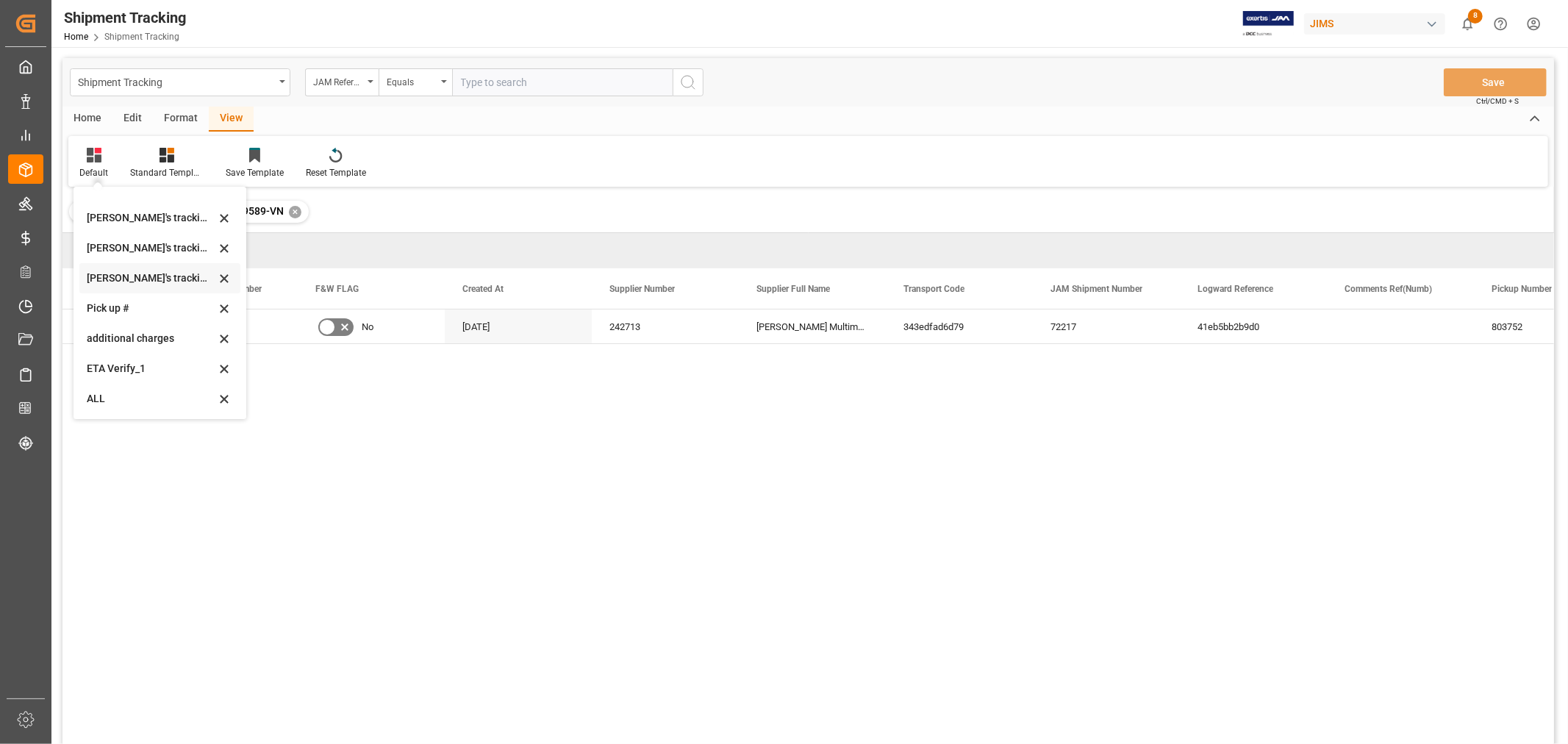
click at [151, 275] on div "[PERSON_NAME]'s tracking all_sample" at bounding box center [151, 278] width 128 height 15
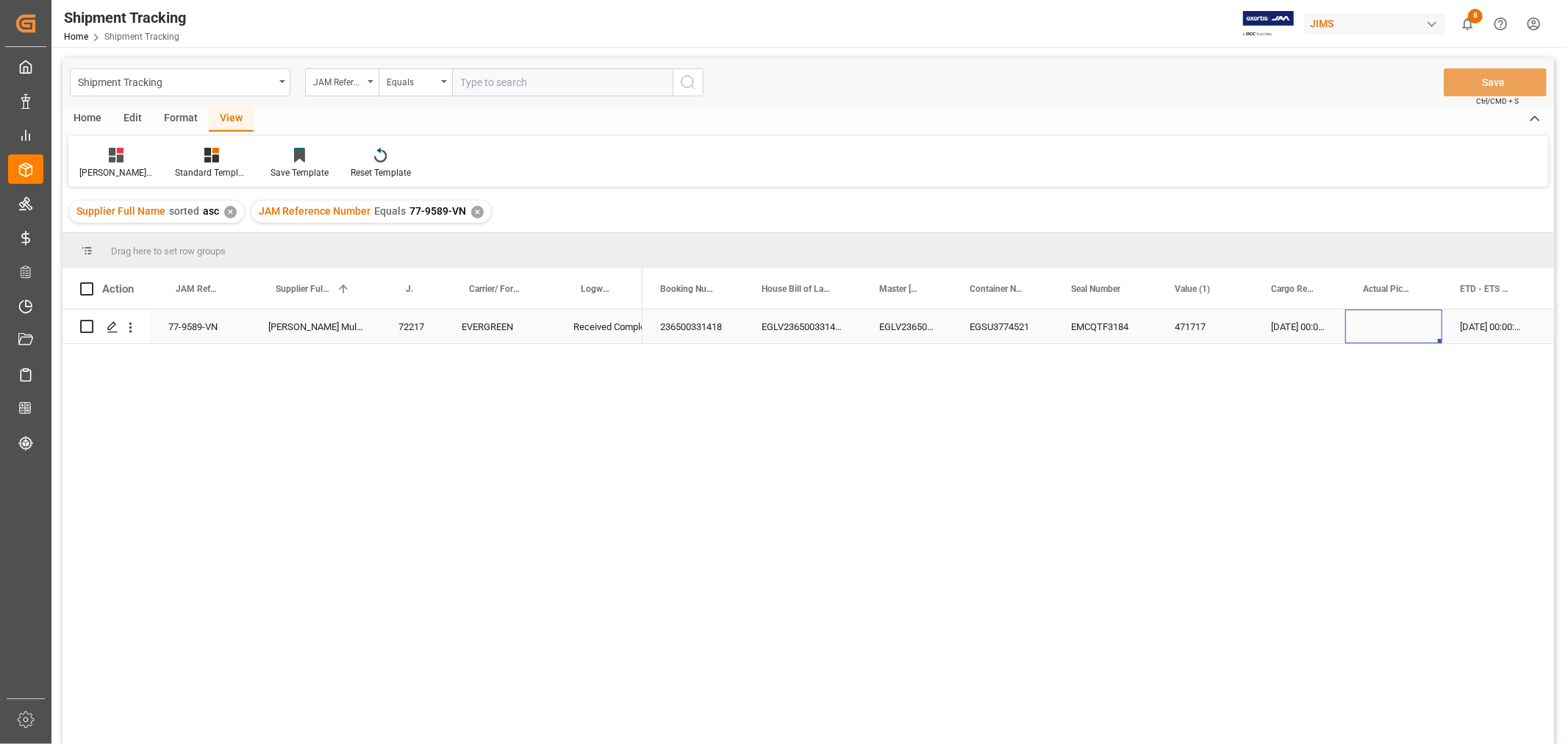
click at [1386, 325] on div "Press SPACE to select this row." at bounding box center [1393, 326] width 97 height 34
click at [1324, 325] on div "Press SPACE to select this row." at bounding box center [1329, 326] width 147 height 34
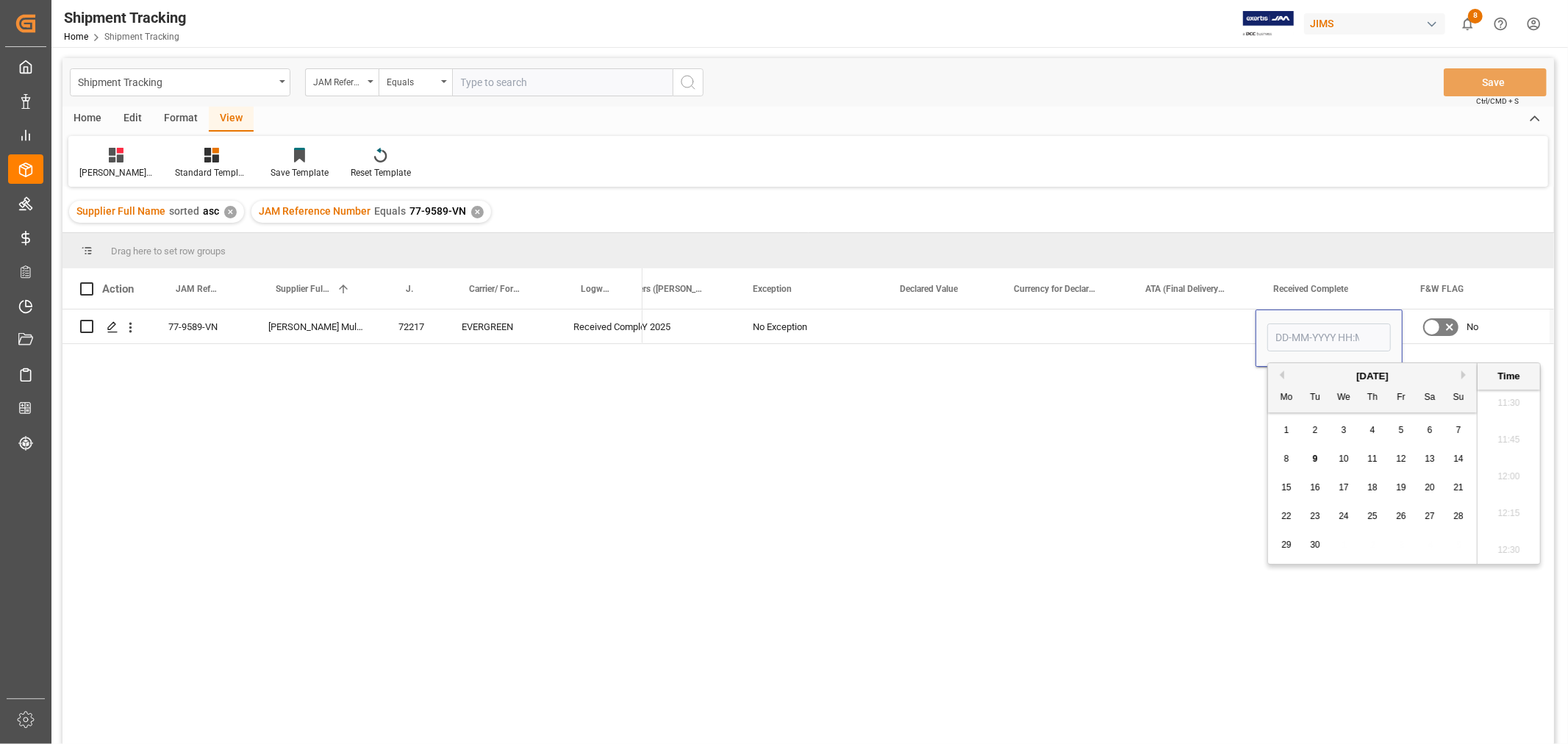
click at [1397, 429] on div "5" at bounding box center [1402, 431] width 18 height 18
type input "[DATE] 00:00"
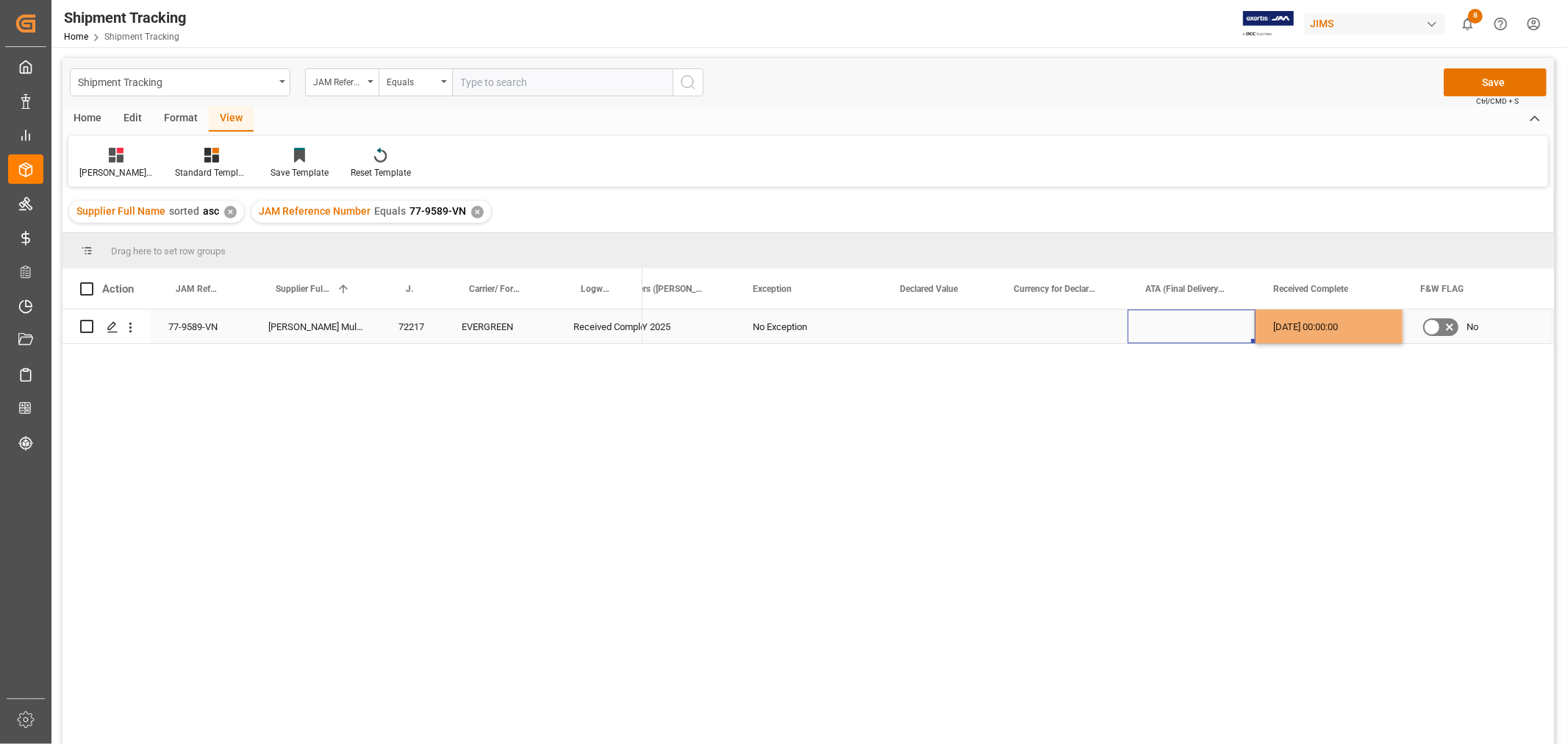
click at [1170, 318] on div "Press SPACE to select this row." at bounding box center [1192, 326] width 128 height 34
click at [1026, 328] on div "Press SPACE to select this row." at bounding box center [1062, 326] width 131 height 34
click at [944, 325] on div "Press SPACE to select this row." at bounding box center [938, 326] width 114 height 34
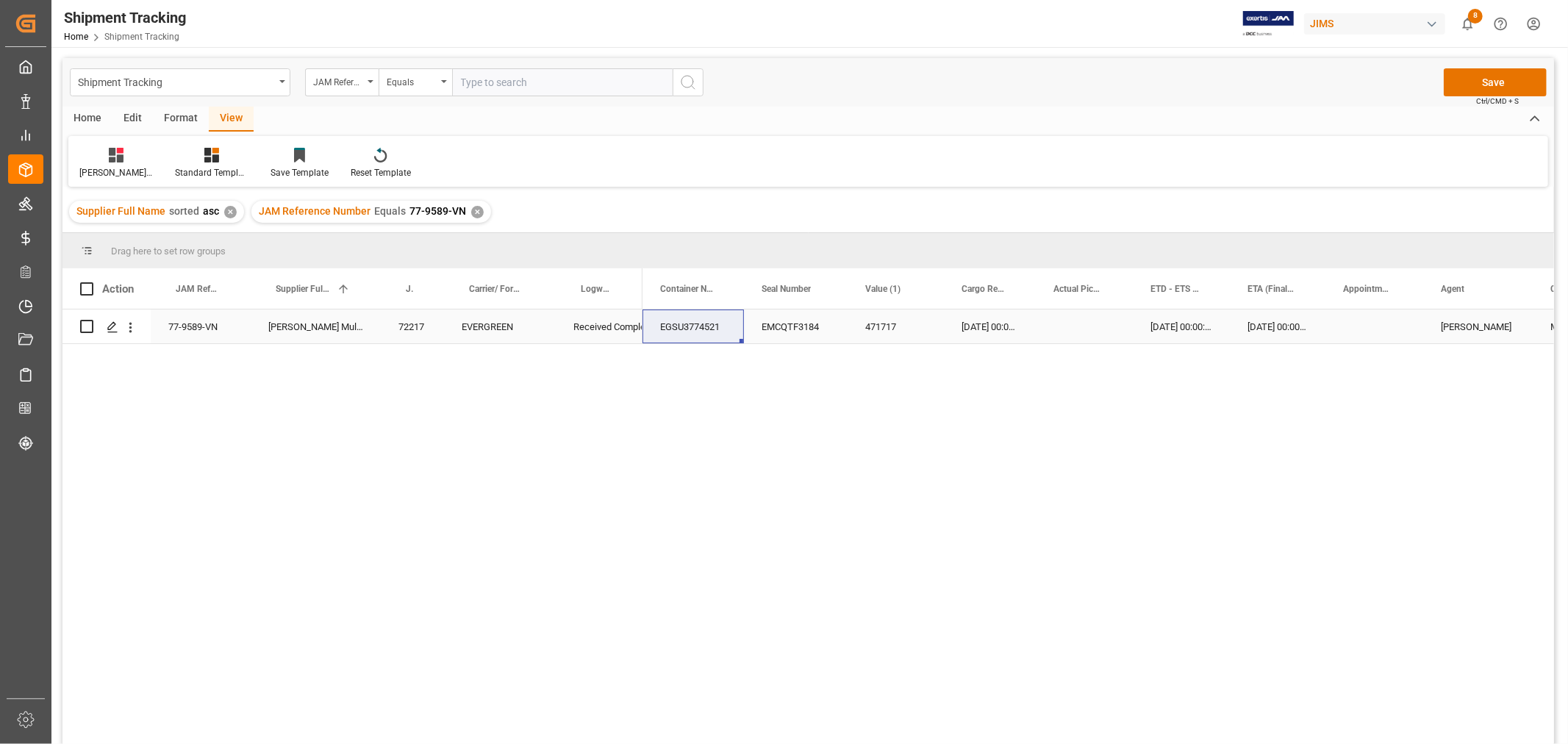
click at [1253, 326] on div "[DATE] 00:00:00" at bounding box center [1277, 326] width 95 height 34
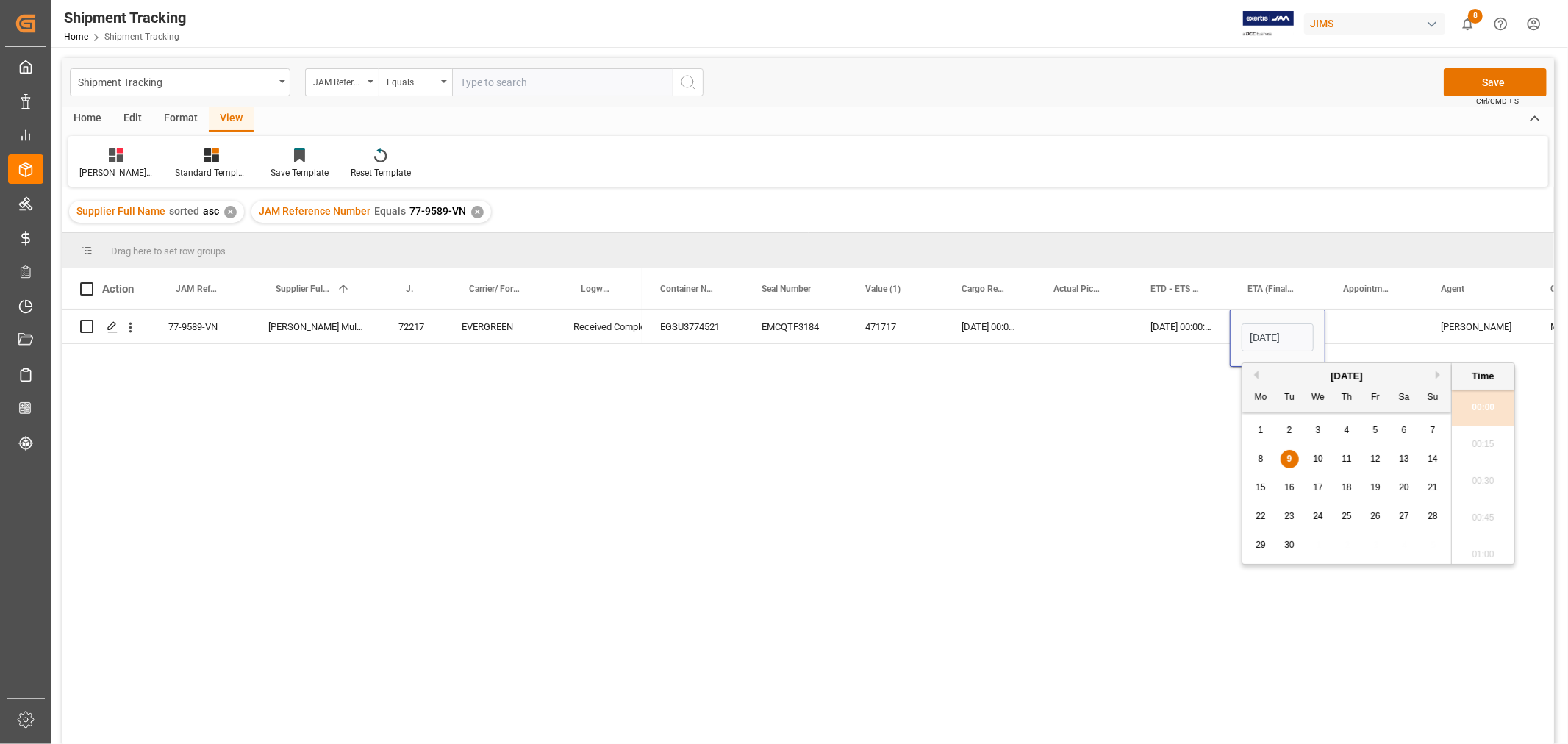
click at [1372, 429] on div "5" at bounding box center [1376, 431] width 18 height 18
type input "[DATE] 00:00"
click at [1370, 326] on div "Press SPACE to select this row." at bounding box center [1374, 326] width 98 height 34
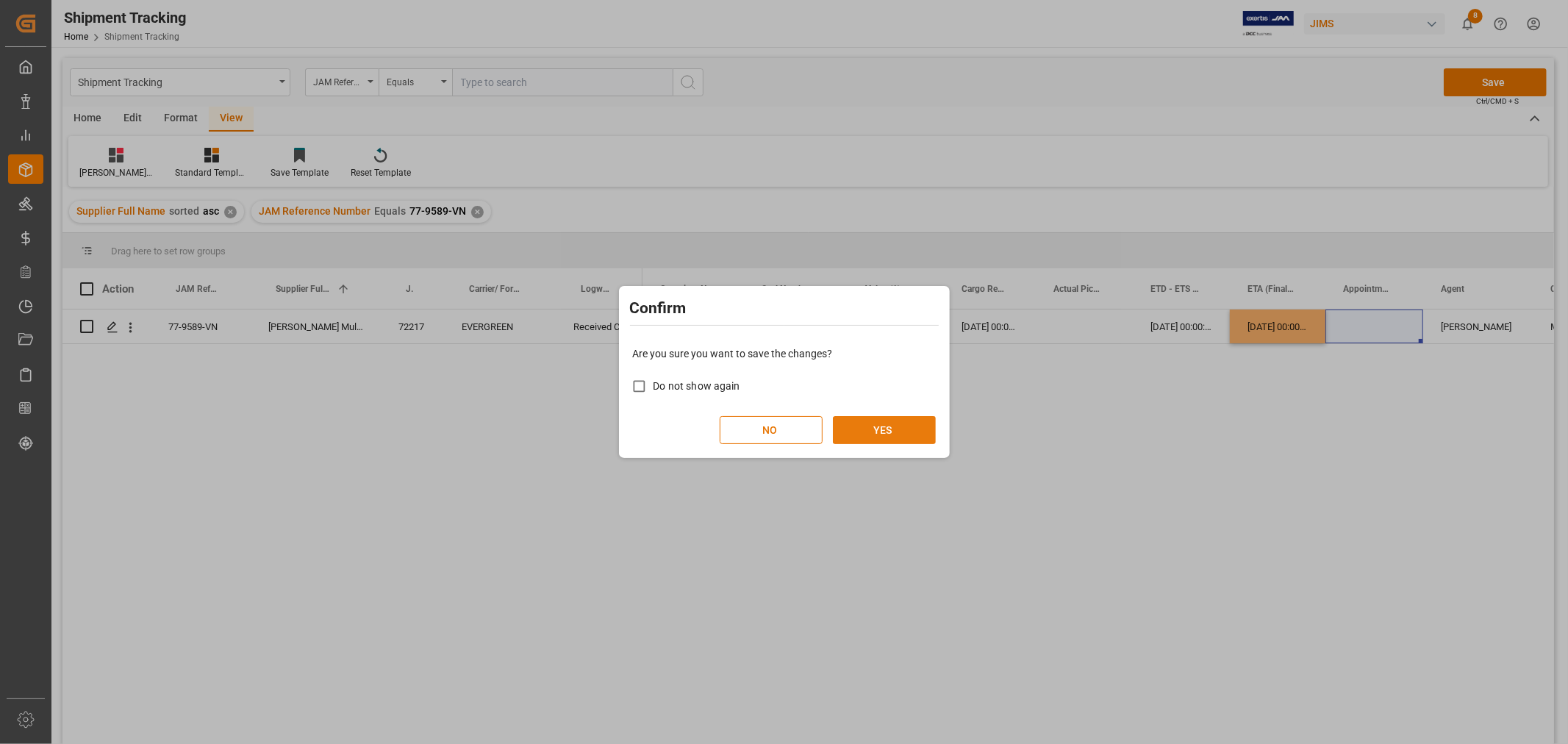
click at [880, 435] on button "YES" at bounding box center [884, 430] width 103 height 28
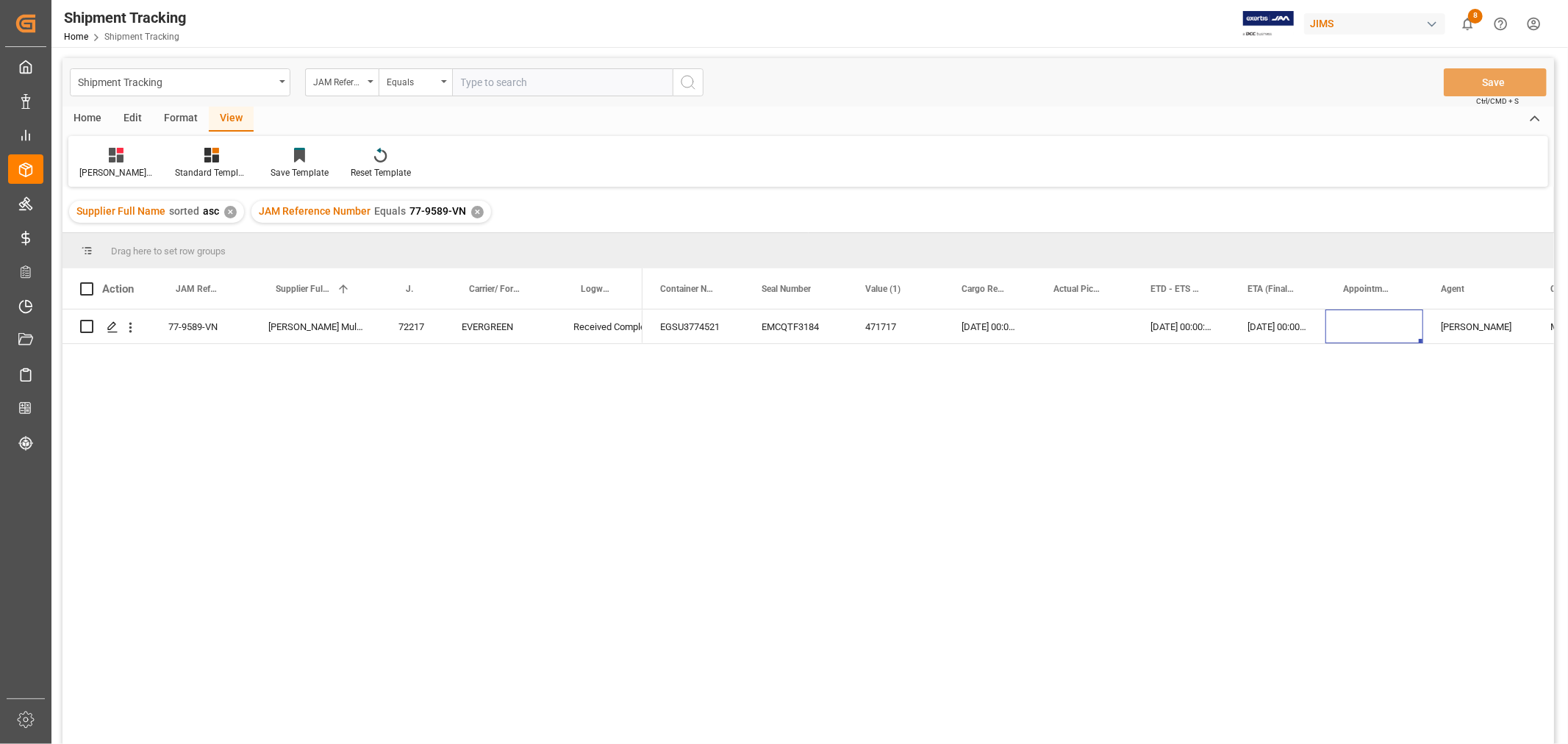
click at [471, 207] on div "✕" at bounding box center [477, 212] width 12 height 12
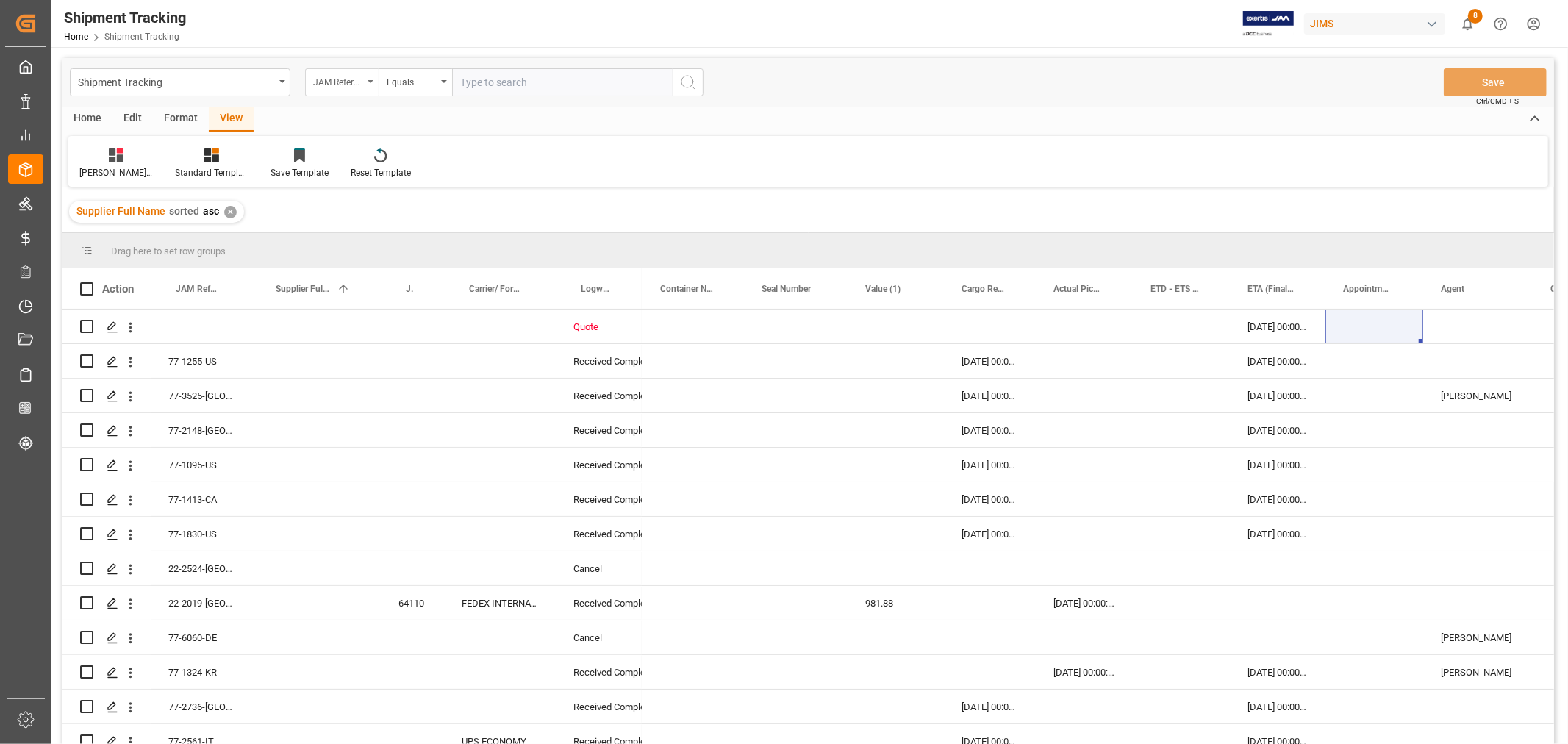
click at [350, 82] on div "JAM Reference Number" at bounding box center [337, 80] width 50 height 17
type input "contain"
click at [375, 149] on div "Container Number" at bounding box center [415, 150] width 219 height 31
click at [509, 77] on input "text" at bounding box center [562, 82] width 221 height 28
paste input "FSCU4962790"
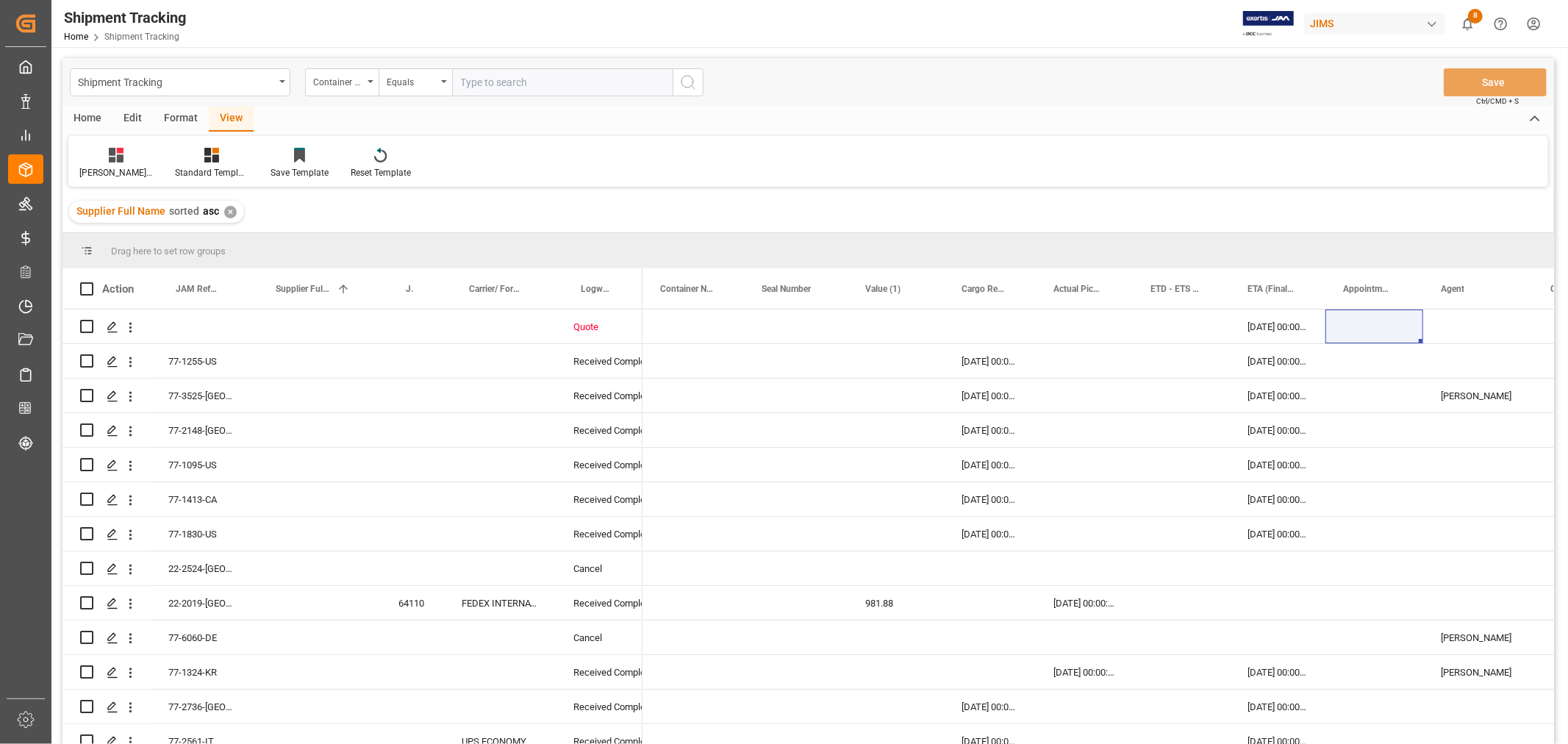
type input "FSCU4962790"
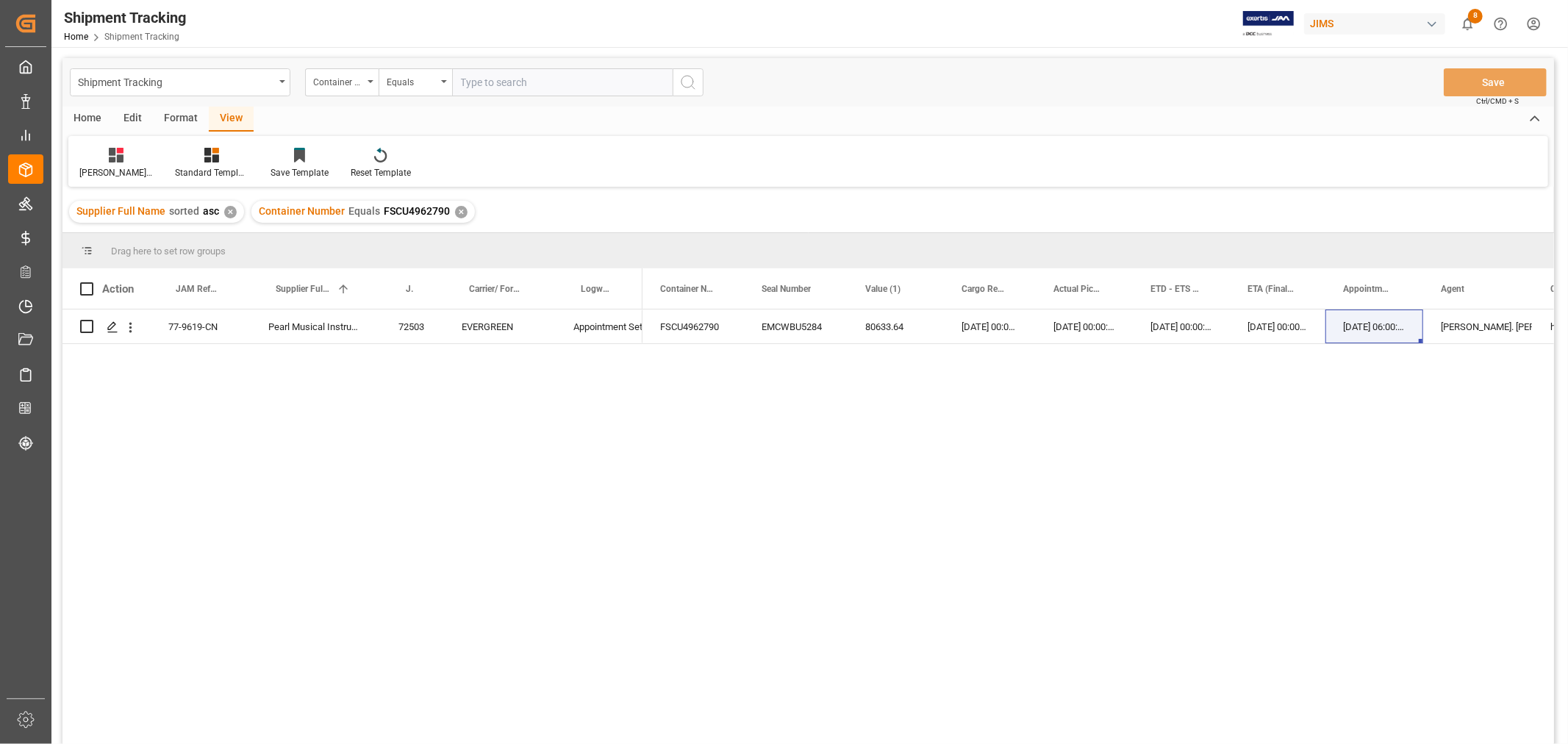
click at [455, 213] on div "✕" at bounding box center [461, 212] width 12 height 12
